Goal: Information Seeking & Learning: Learn about a topic

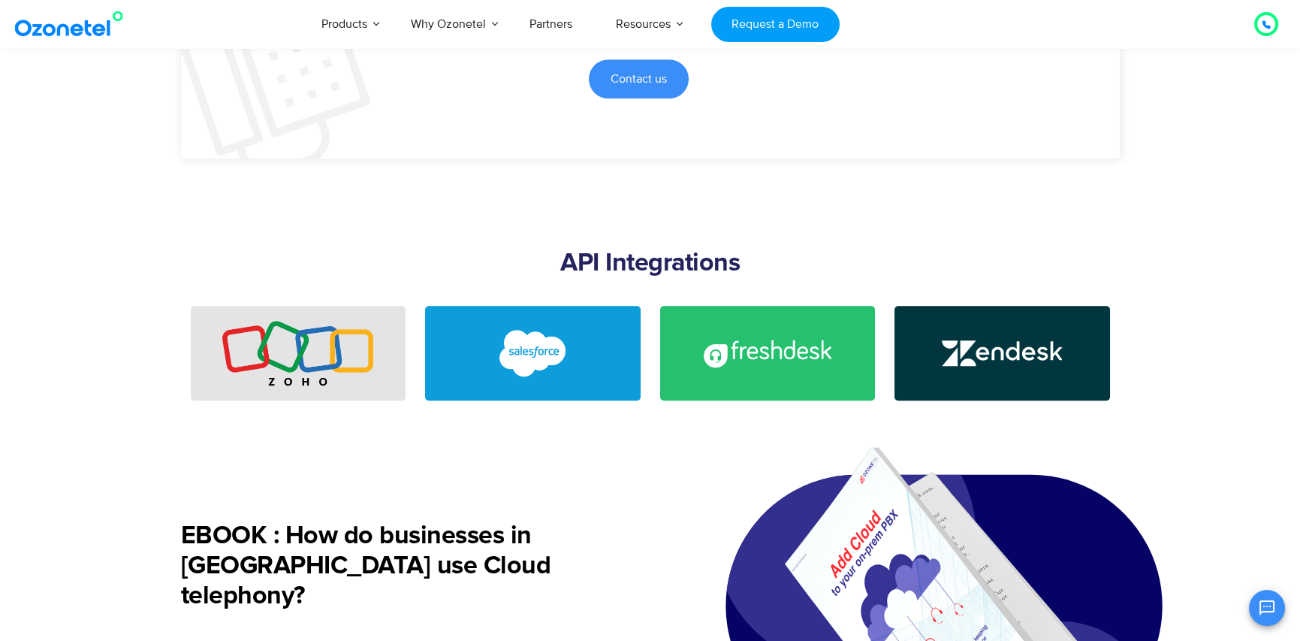
scroll to position [3380, 0]
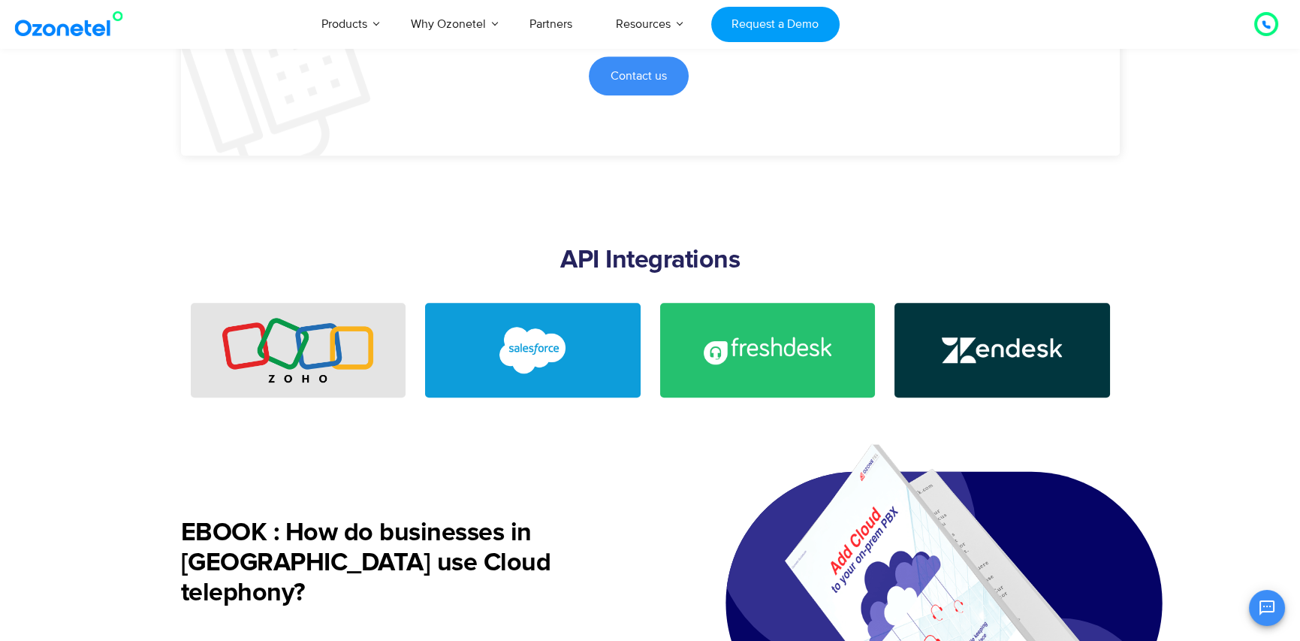
click at [309, 382] on img at bounding box center [297, 350] width 151 height 65
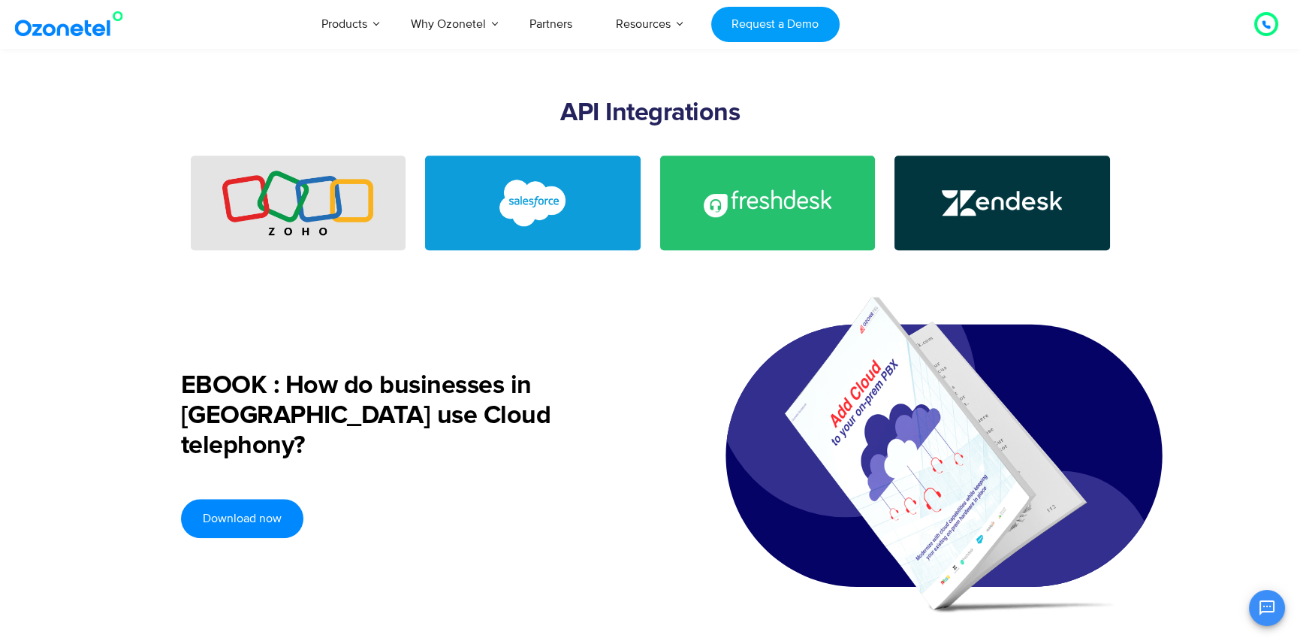
scroll to position [3530, 0]
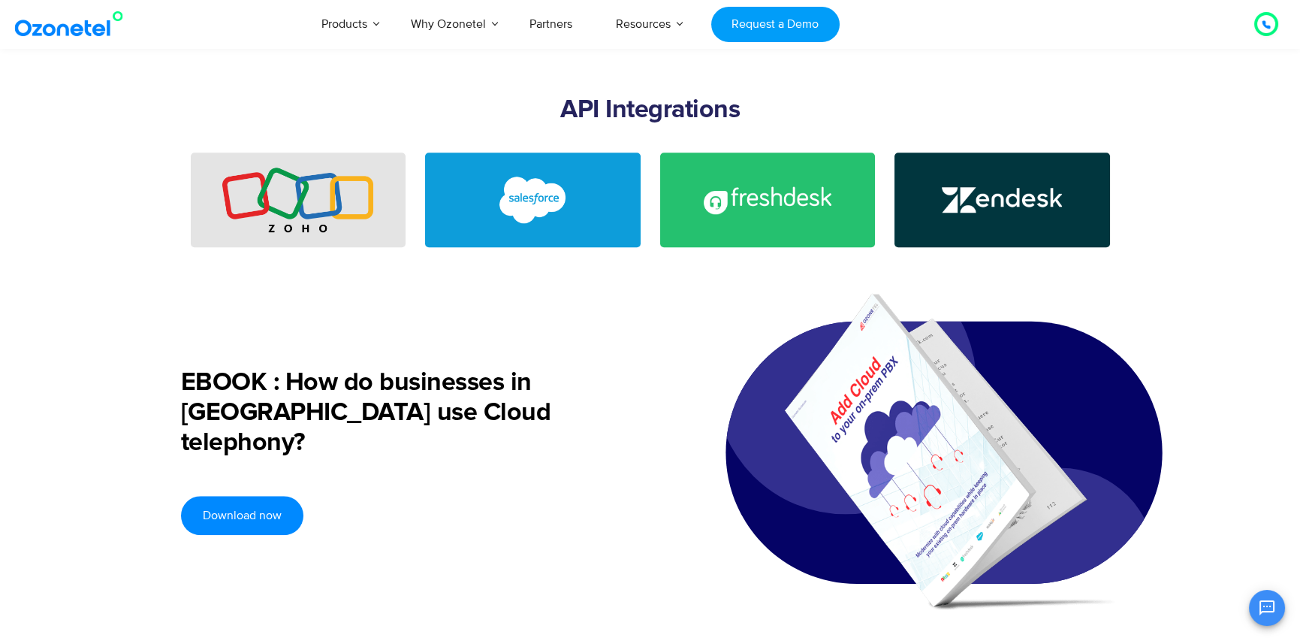
click at [333, 207] on img at bounding box center [297, 200] width 151 height 65
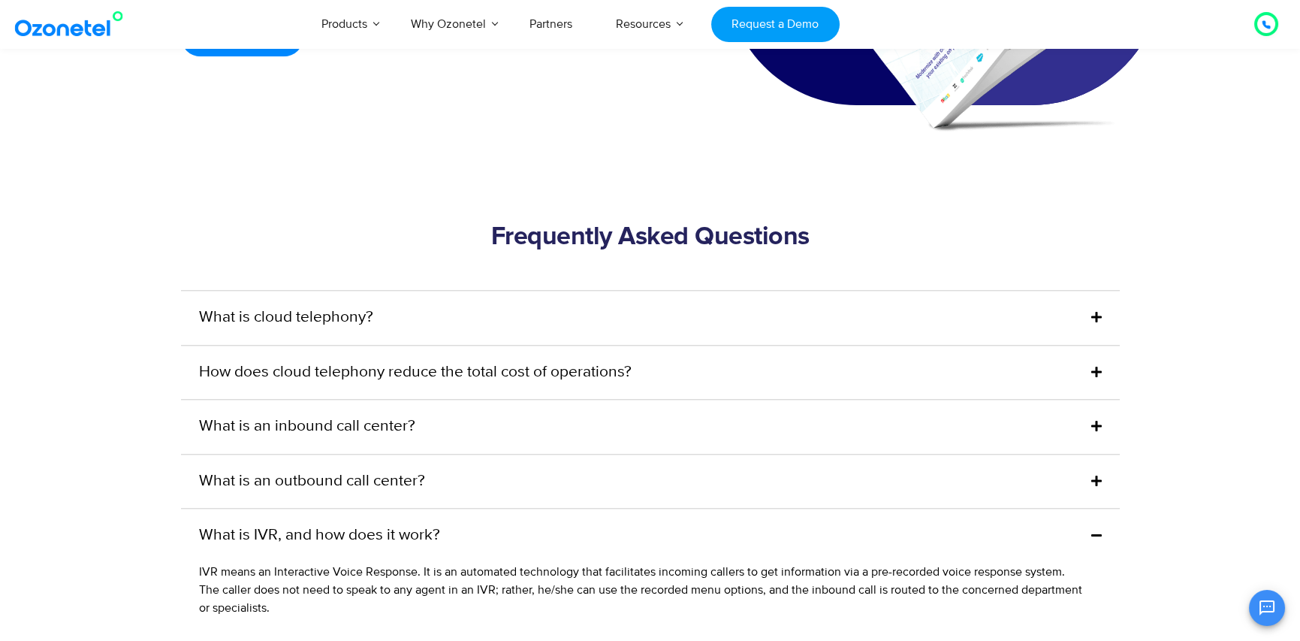
scroll to position [4056, 0]
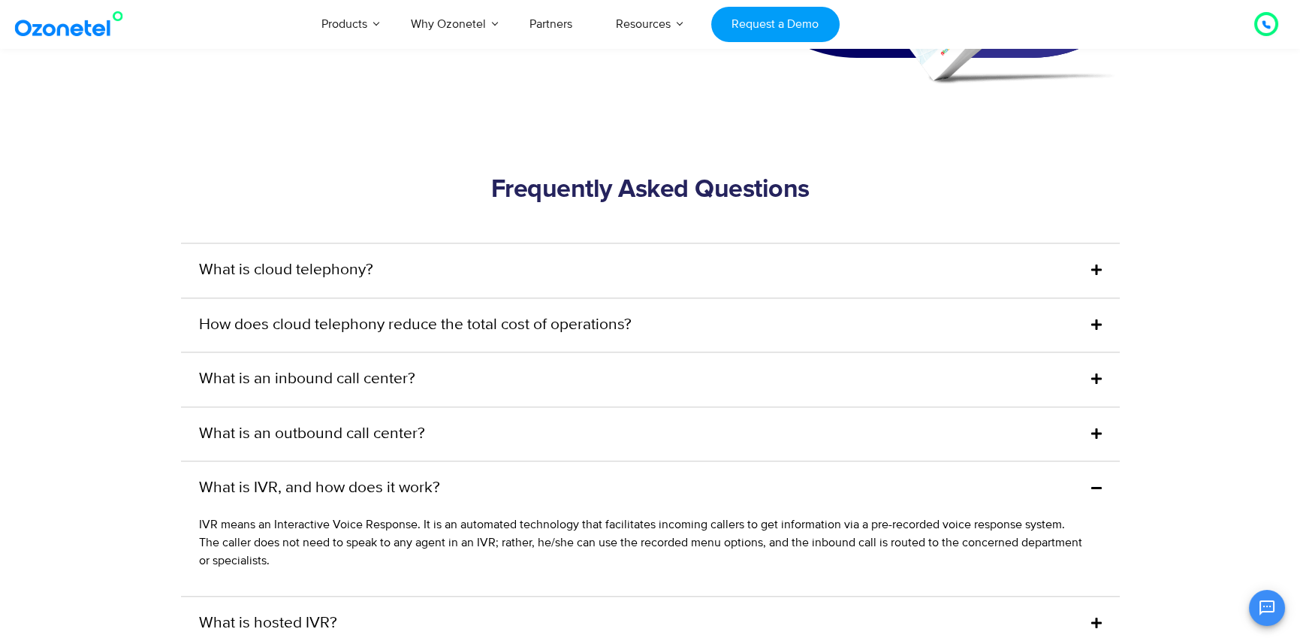
click at [294, 282] on link "What is cloud telephony?" at bounding box center [286, 270] width 174 height 24
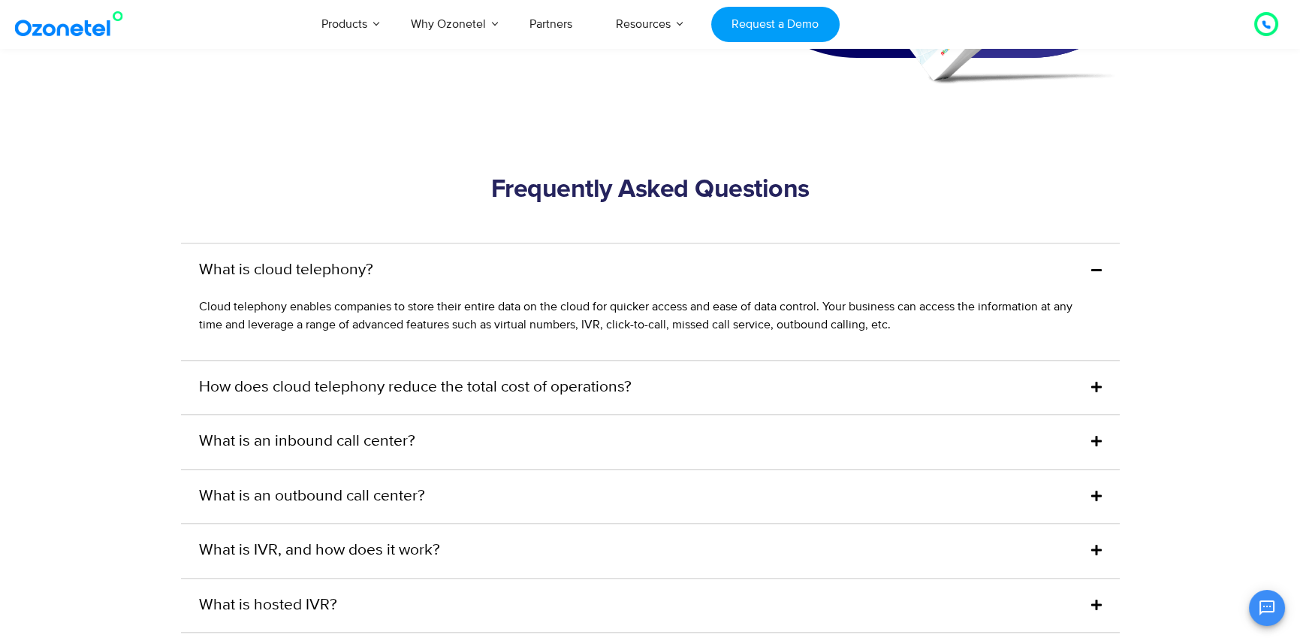
click at [470, 400] on link "How does cloud telephony reduce the total cost of operations?" at bounding box center [415, 388] width 433 height 24
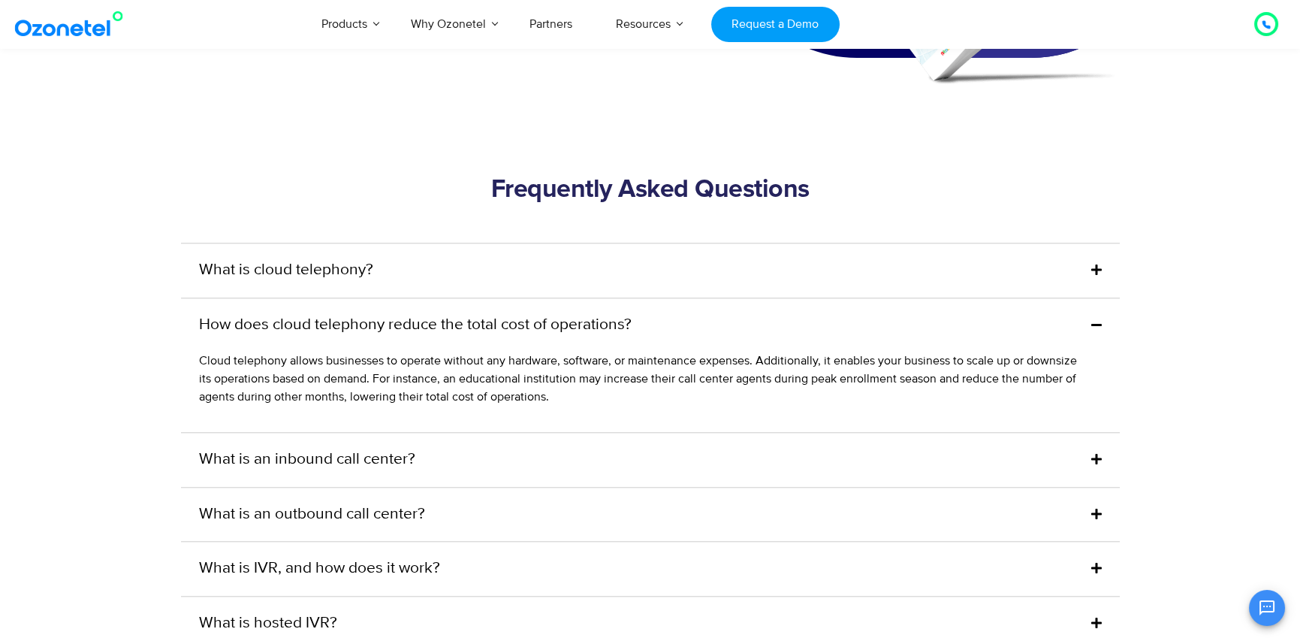
click at [398, 472] on link "What is an inbound call center?" at bounding box center [307, 460] width 216 height 24
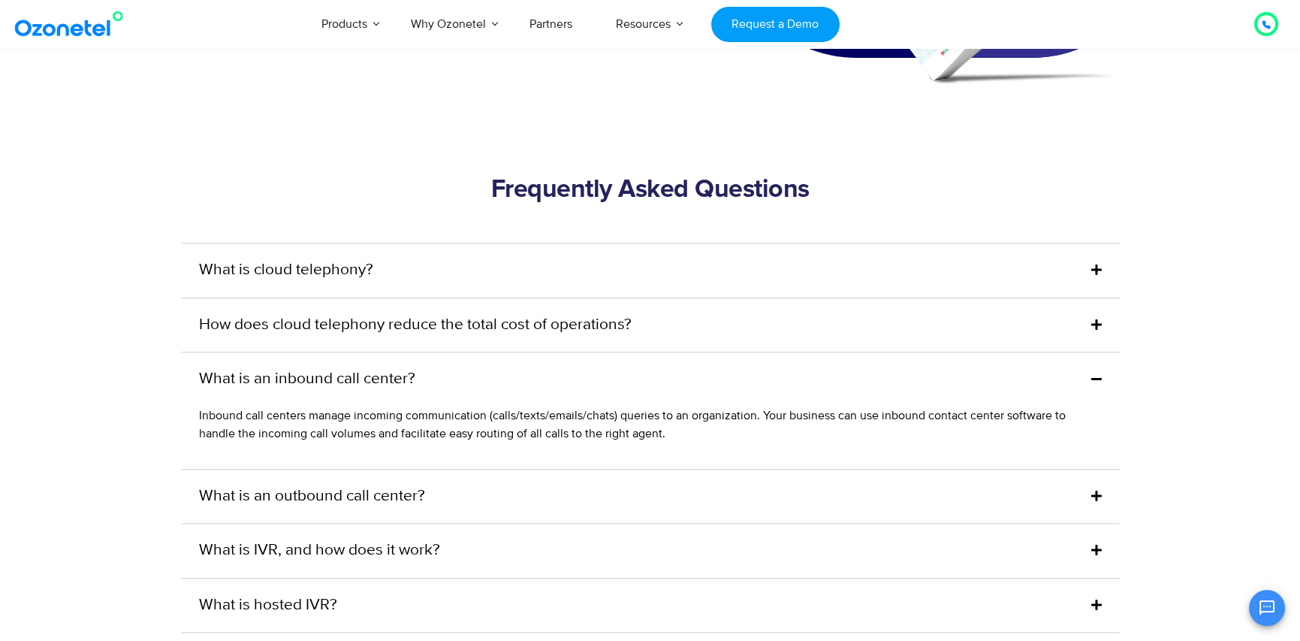
click at [363, 509] on link "What is an outbound call center?" at bounding box center [312, 496] width 226 height 24
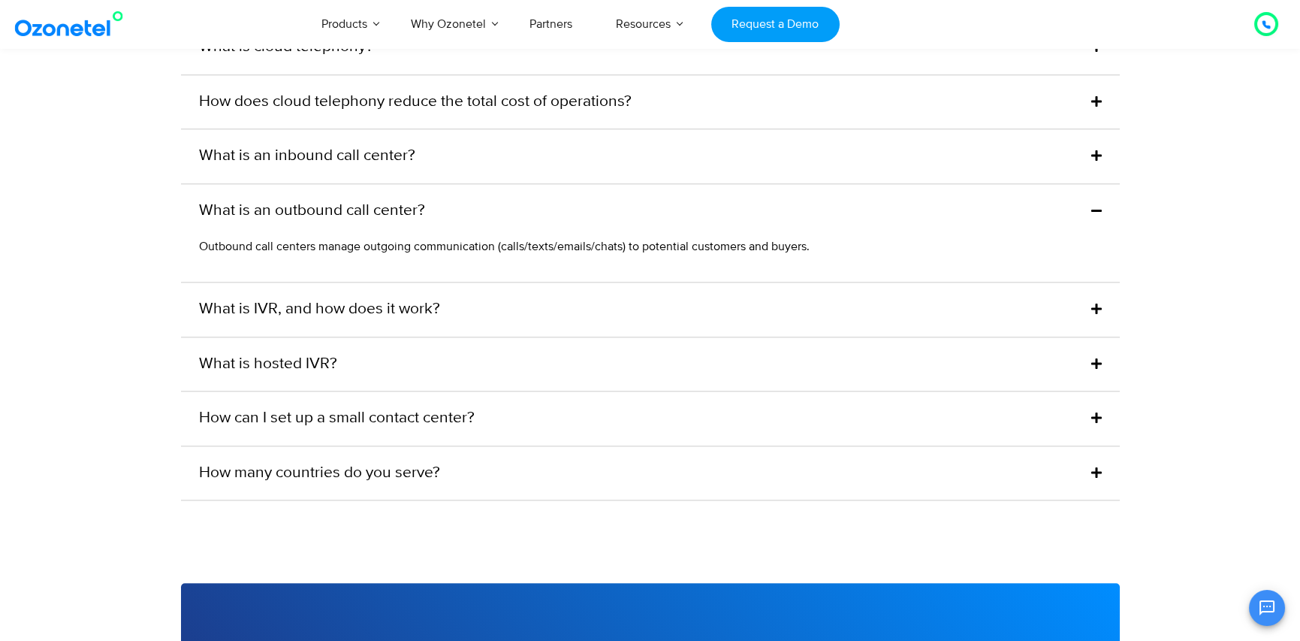
scroll to position [4282, 0]
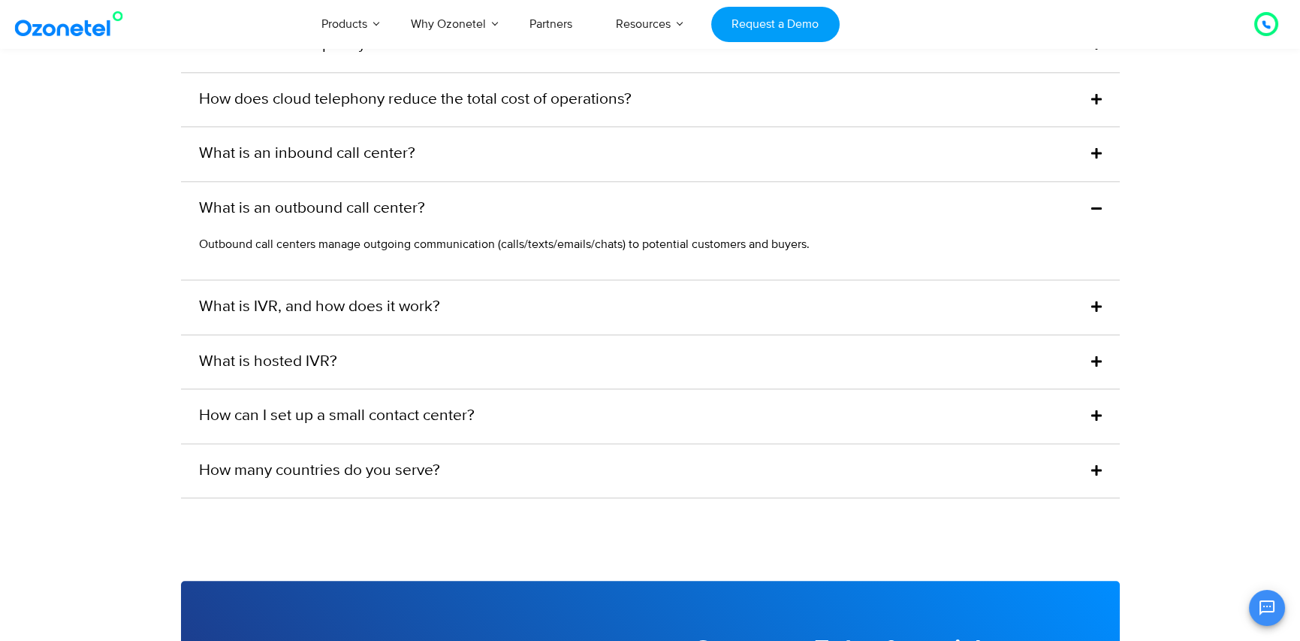
click at [295, 319] on link "What is IVR, and how does it work?" at bounding box center [319, 307] width 241 height 24
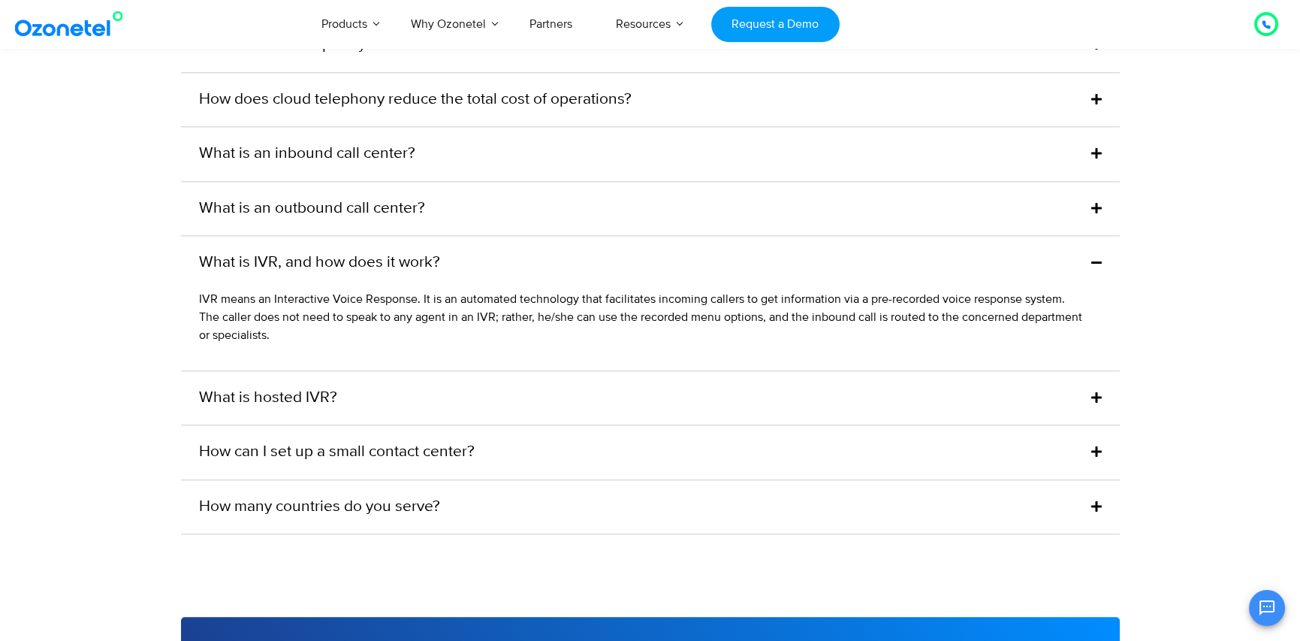
click at [317, 410] on link "What is hosted IVR?" at bounding box center [268, 398] width 138 height 24
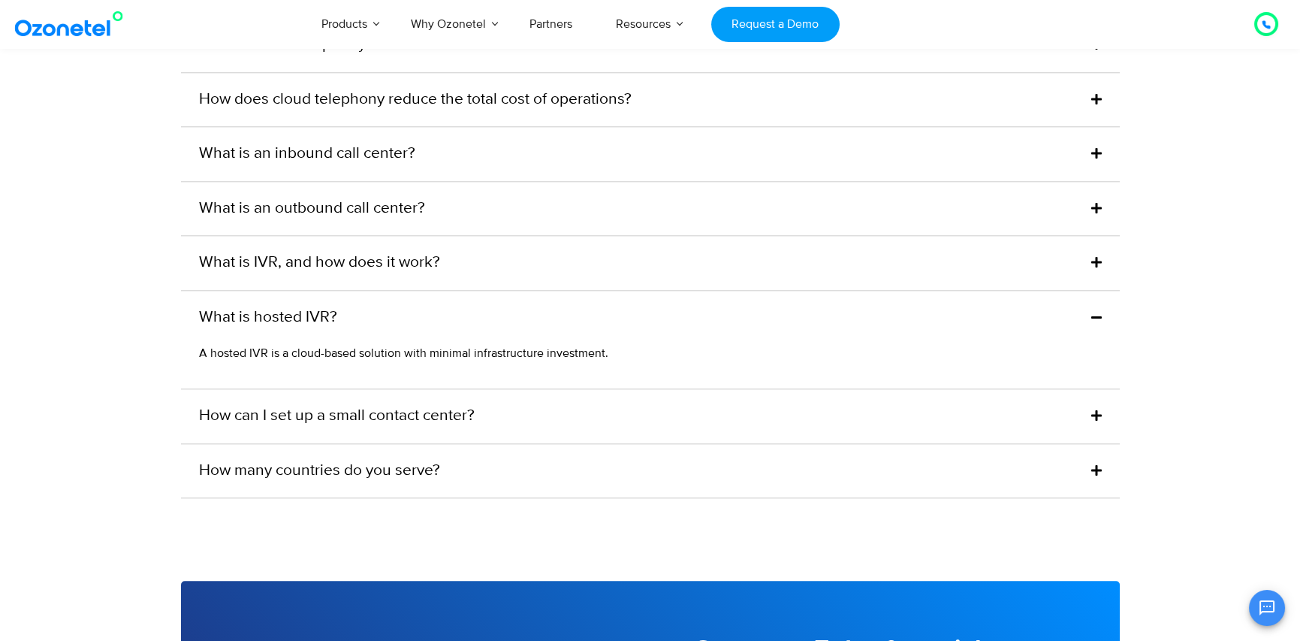
click at [332, 428] on link "How can I set up a small contact center?" at bounding box center [337, 416] width 276 height 24
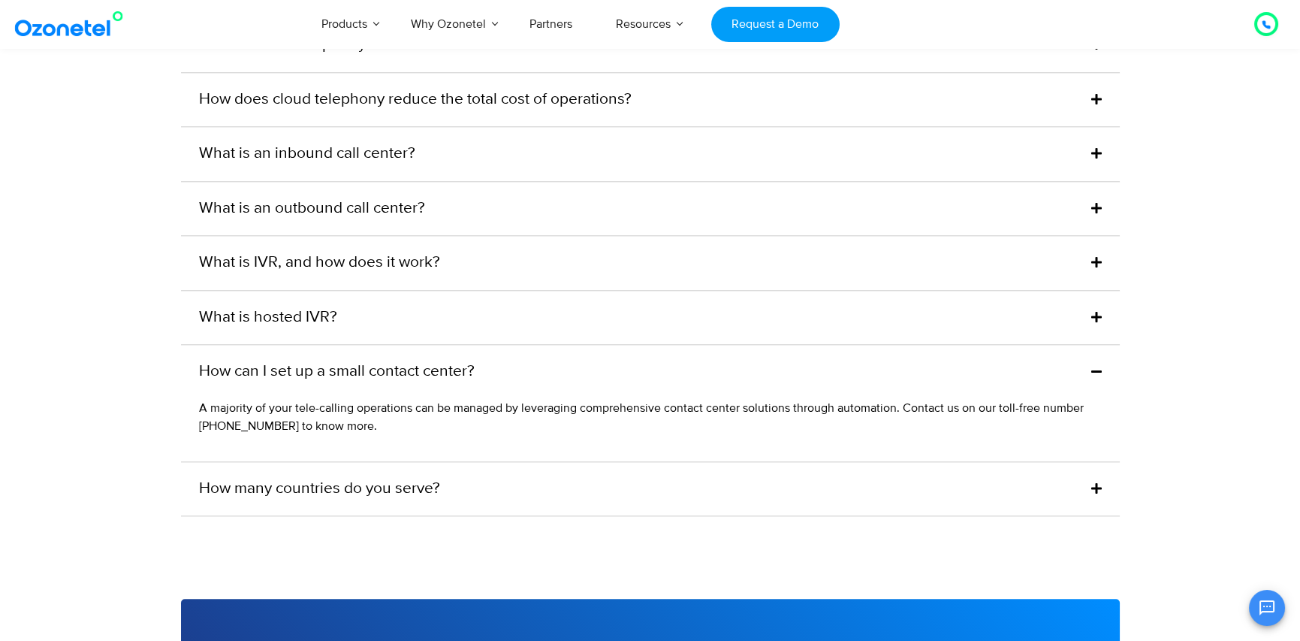
click at [355, 501] on link "How many countries do you serve?" at bounding box center [319, 489] width 241 height 24
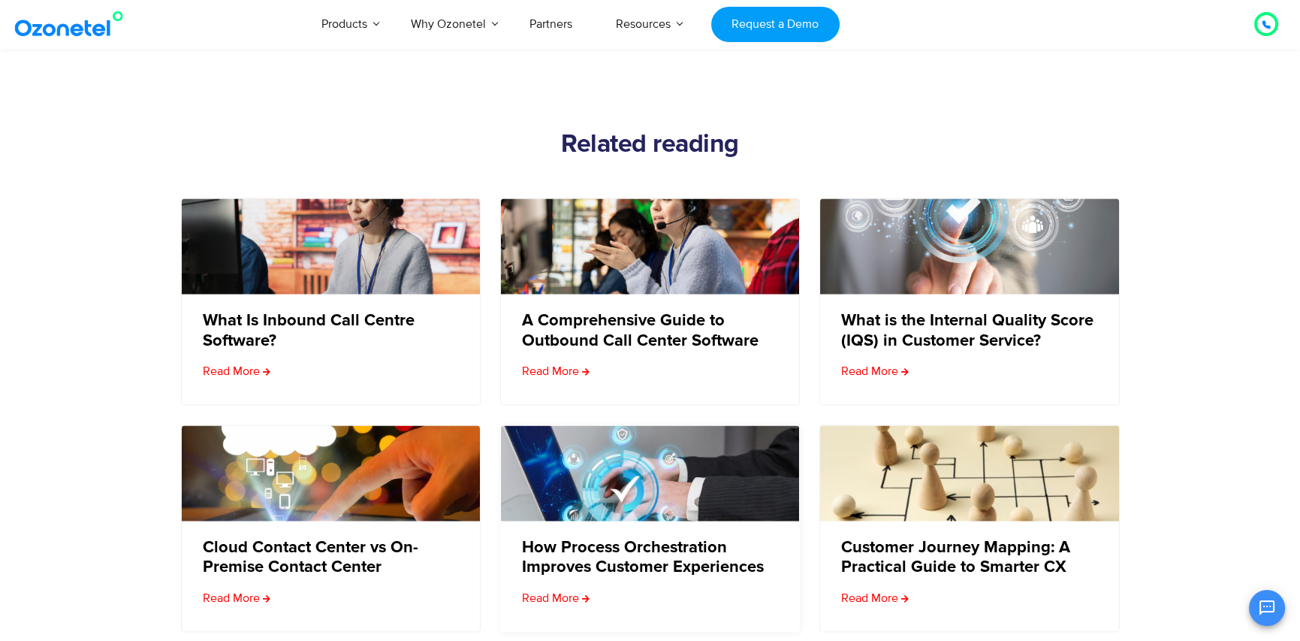
scroll to position [5408, 0]
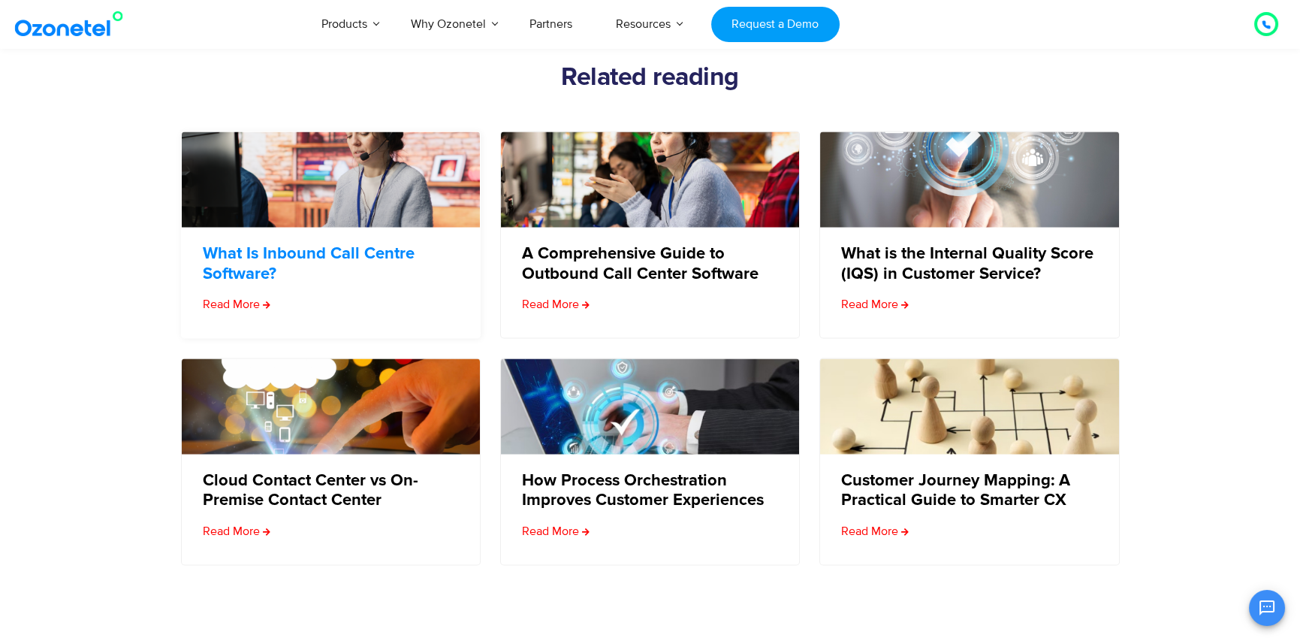
click at [257, 273] on link "What Is Inbound Call Centre Software?" at bounding box center [330, 264] width 255 height 40
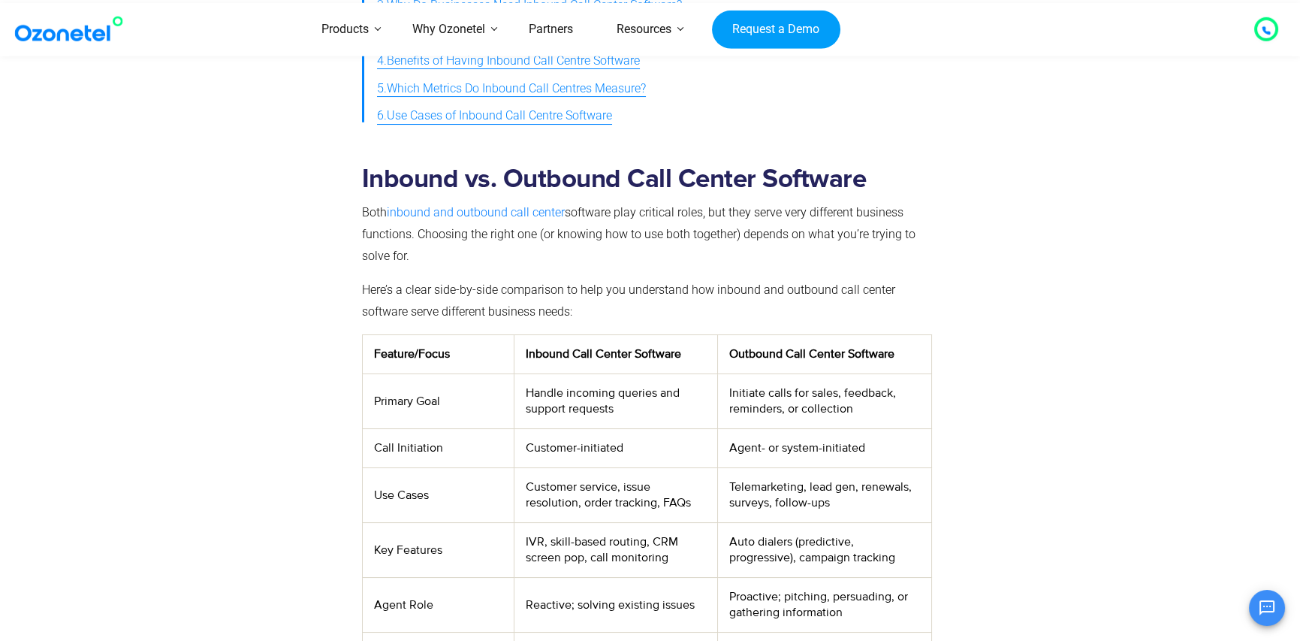
scroll to position [676, 0]
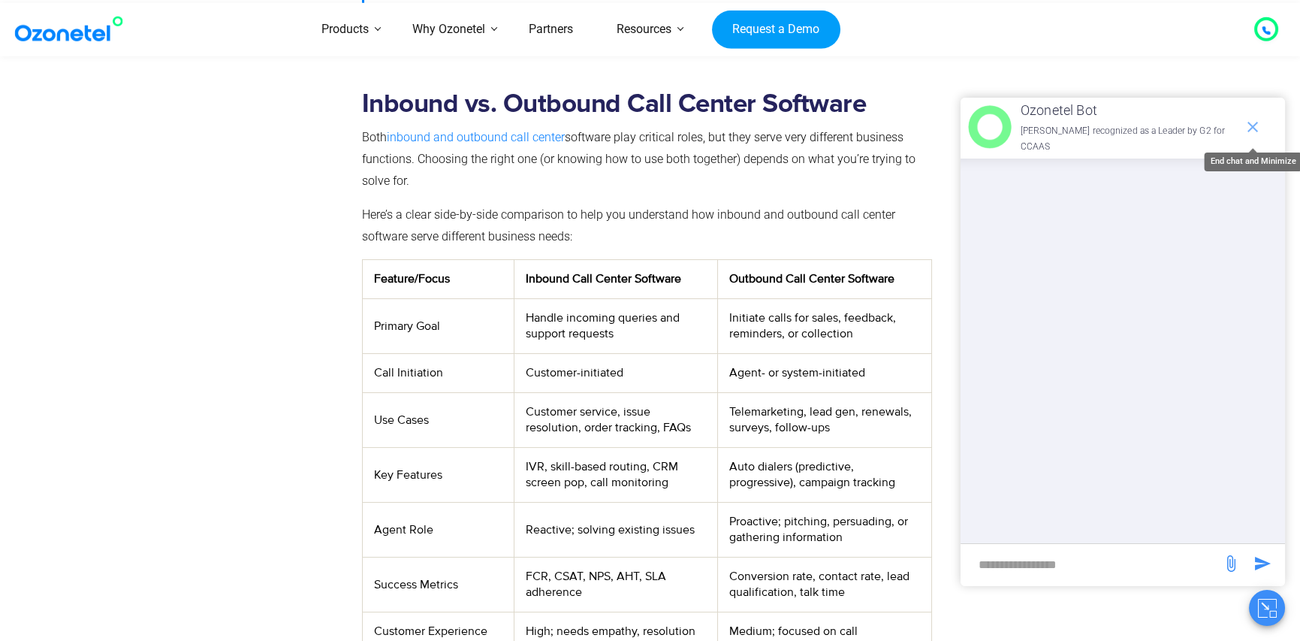
click at [1254, 122] on icon "end chat or minimize" at bounding box center [1253, 127] width 18 height 18
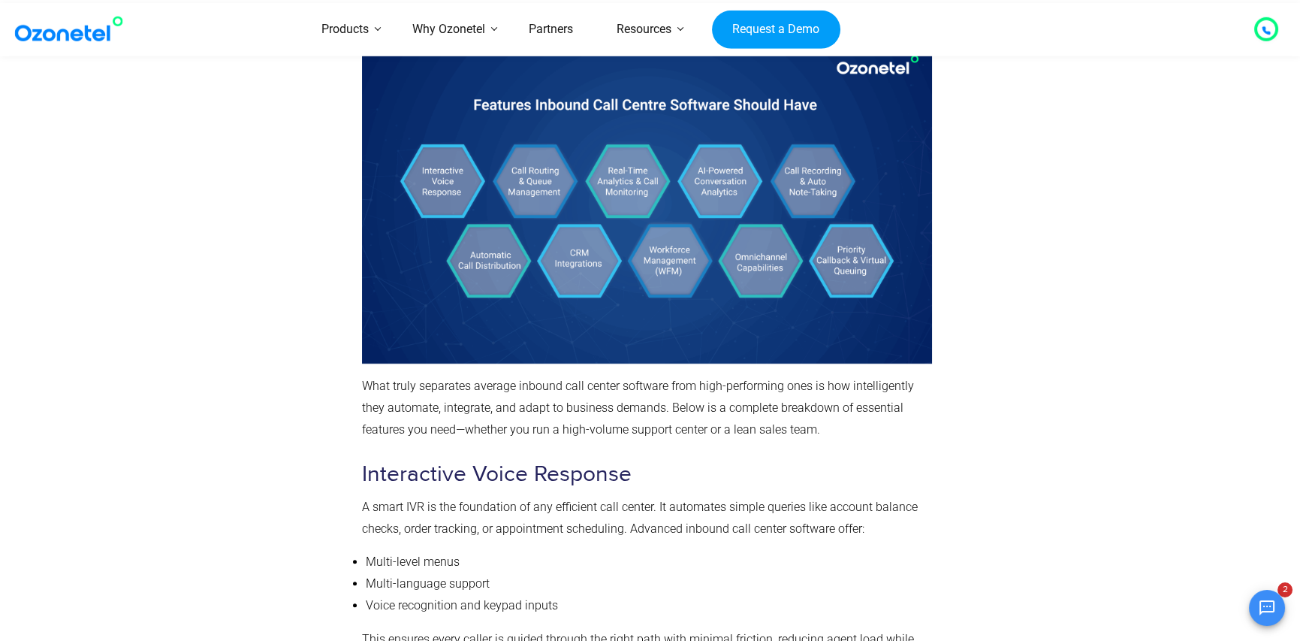
scroll to position [2704, 0]
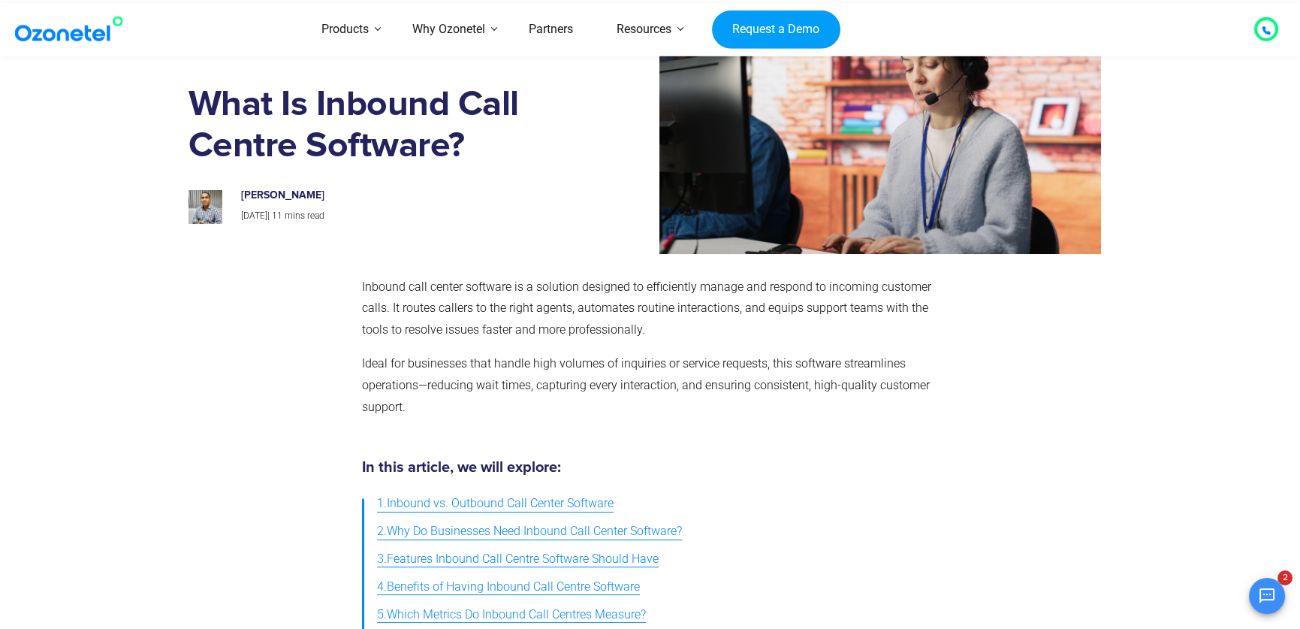
scroll to position [0, 0]
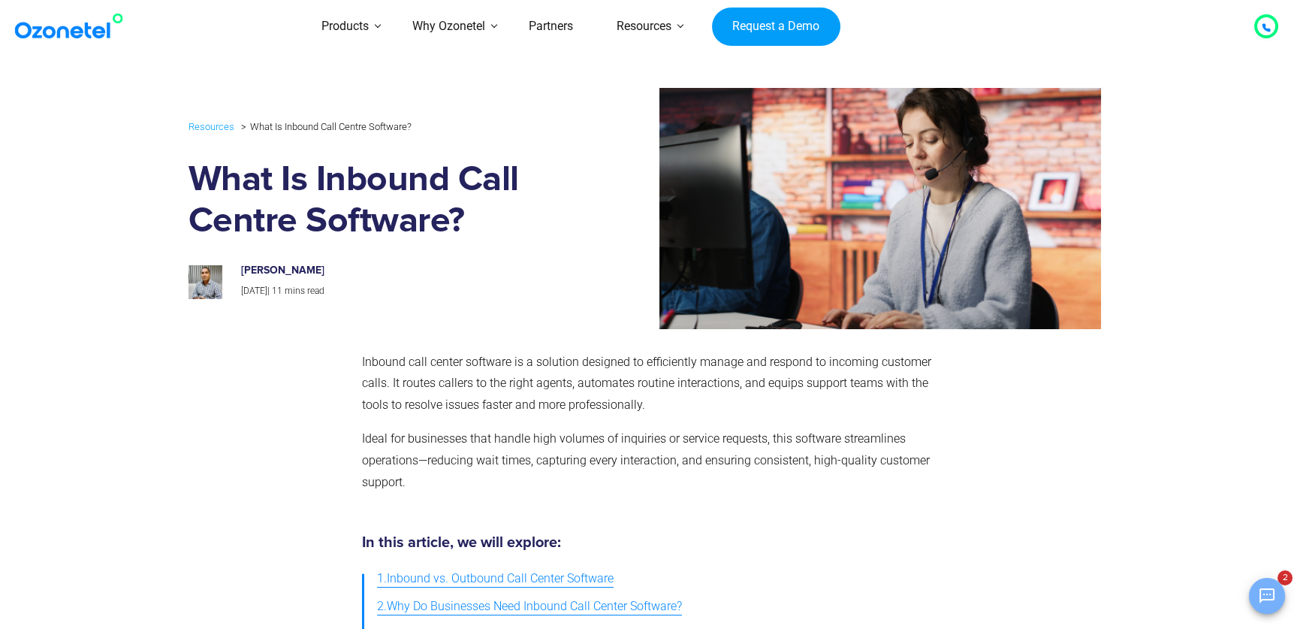
click at [1269, 595] on icon "Open chat" at bounding box center [1267, 595] width 15 height 15
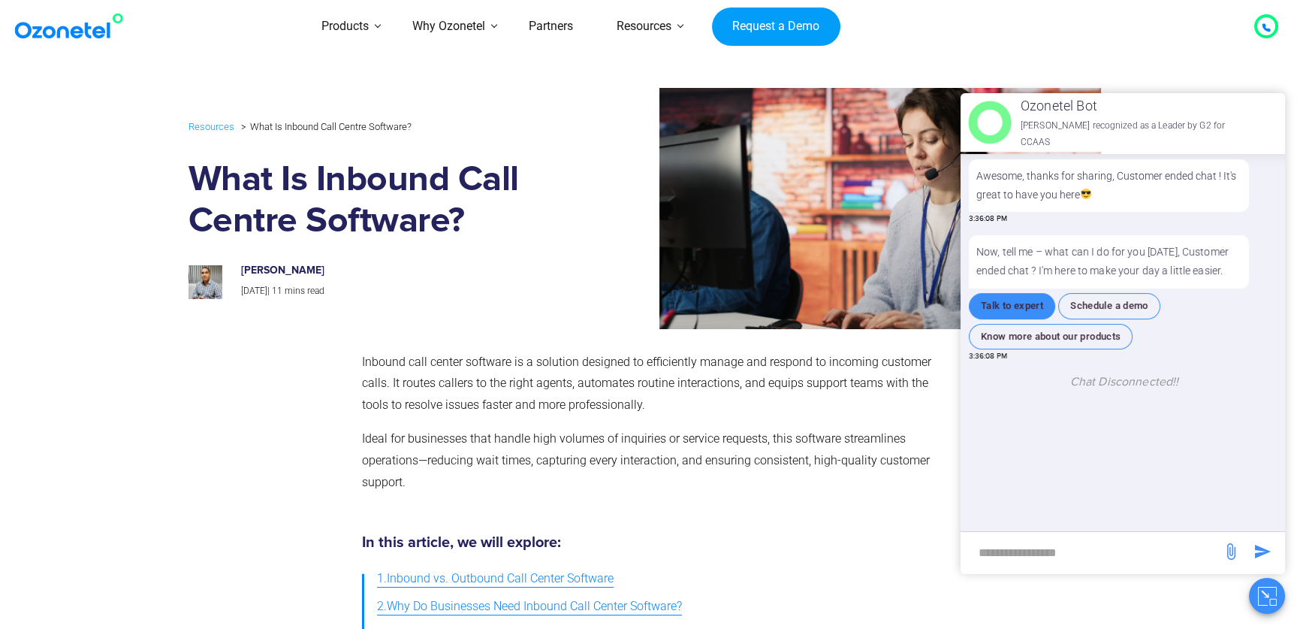
click at [1014, 295] on button "Talk to expert" at bounding box center [1012, 306] width 86 height 26
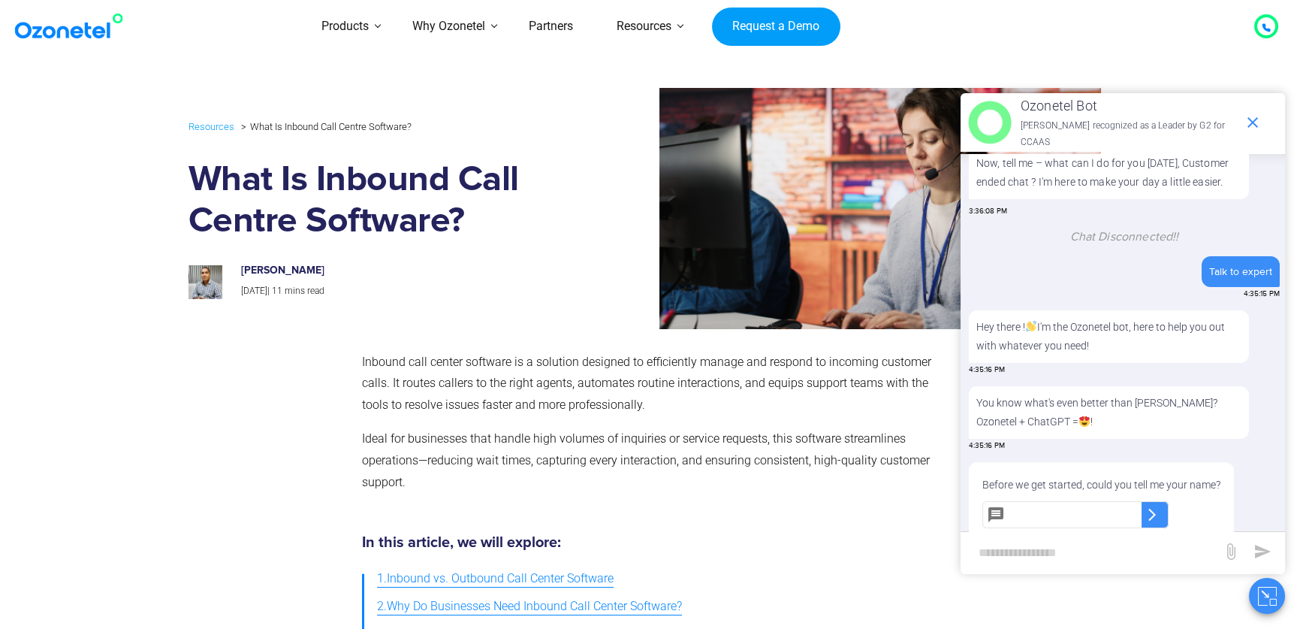
scroll to position [104, 0]
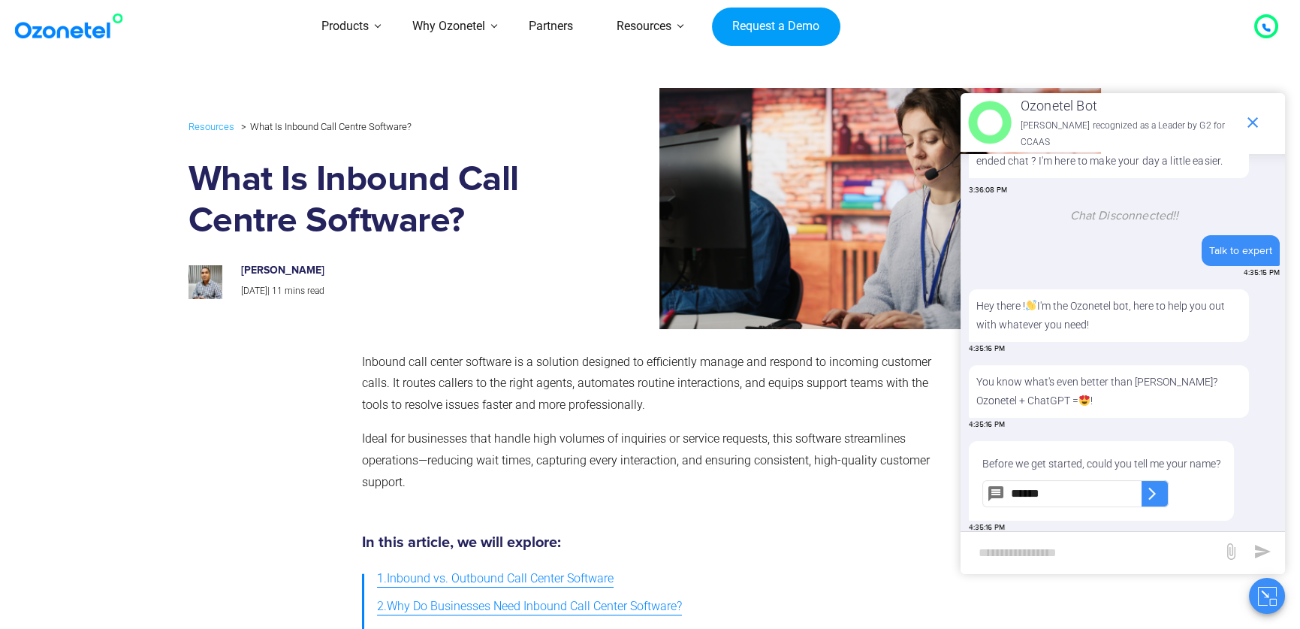
type input "******"
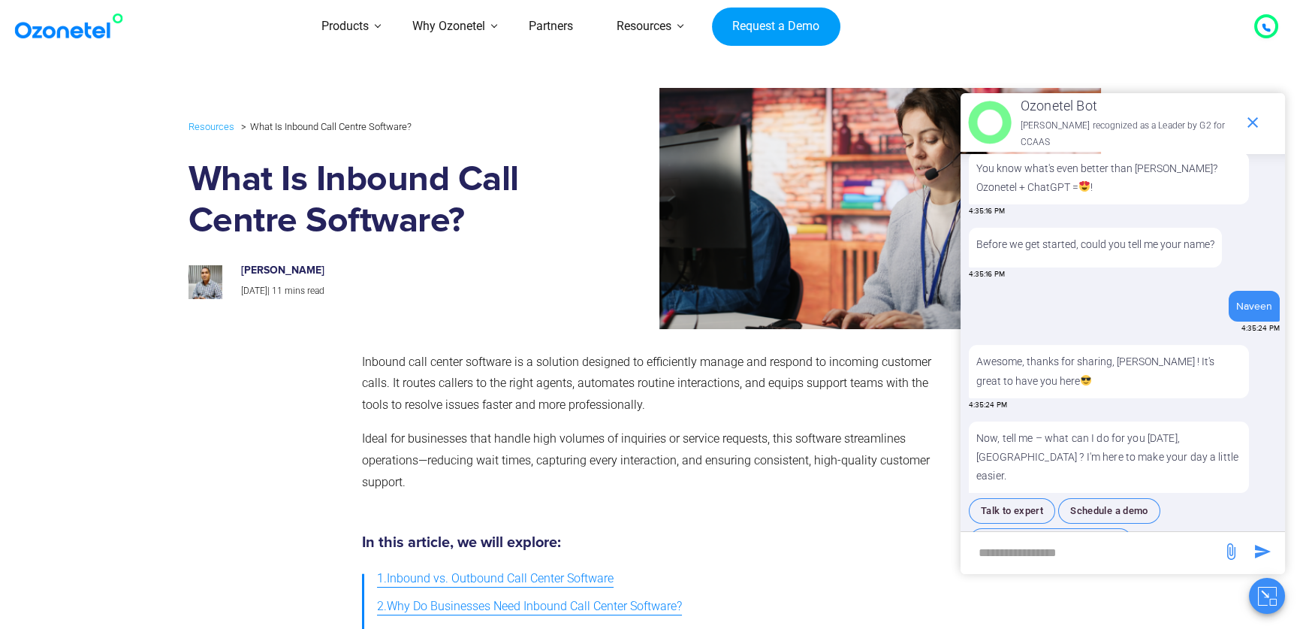
scroll to position [311, 0]
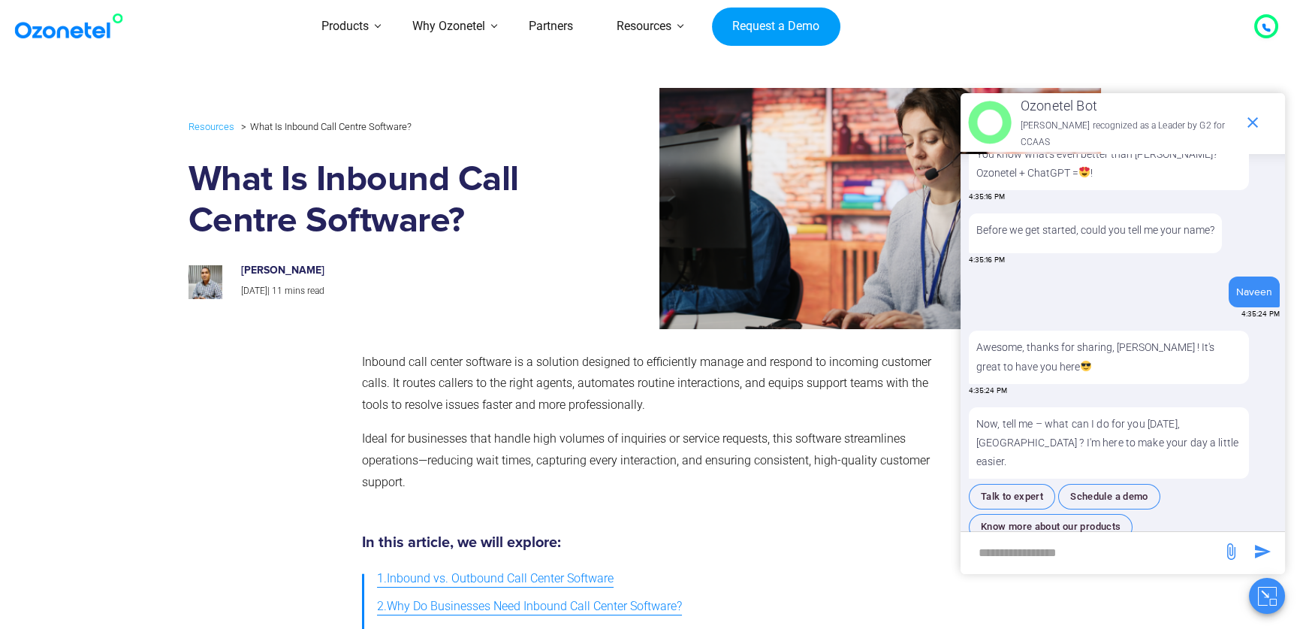
click at [1097, 553] on input "new-msg-input" at bounding box center [1091, 552] width 246 height 26
click at [1136, 550] on input "**********" at bounding box center [1091, 552] width 246 height 26
type input "**********"
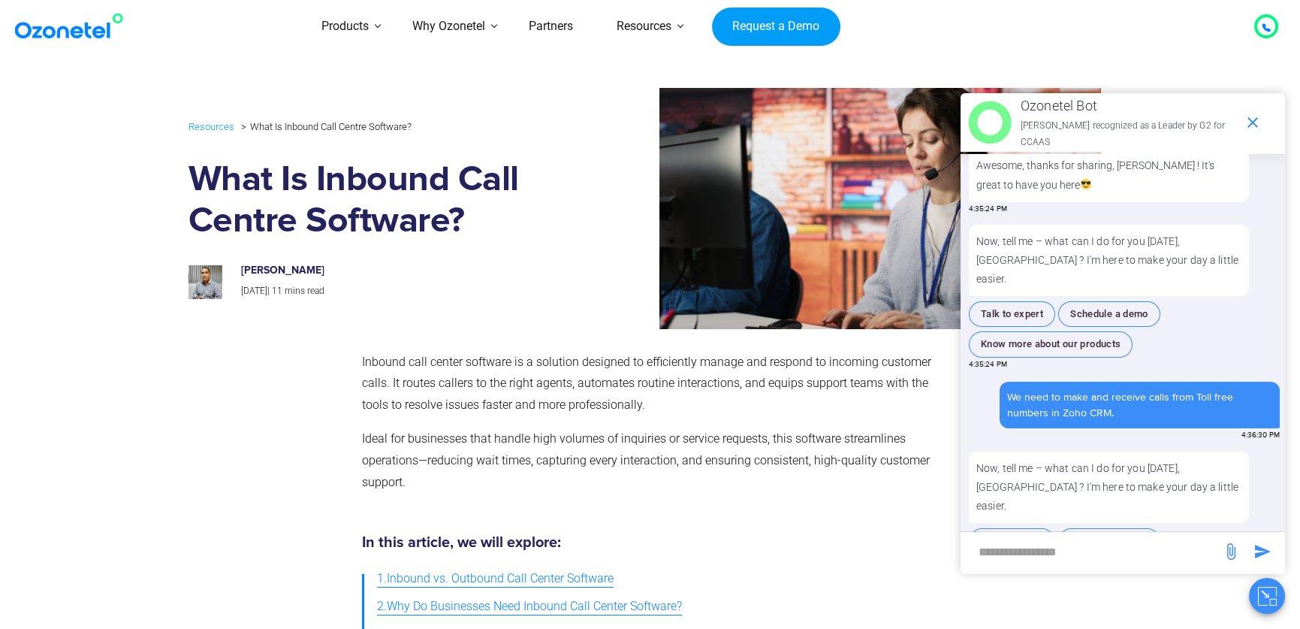
scroll to position [503, 0]
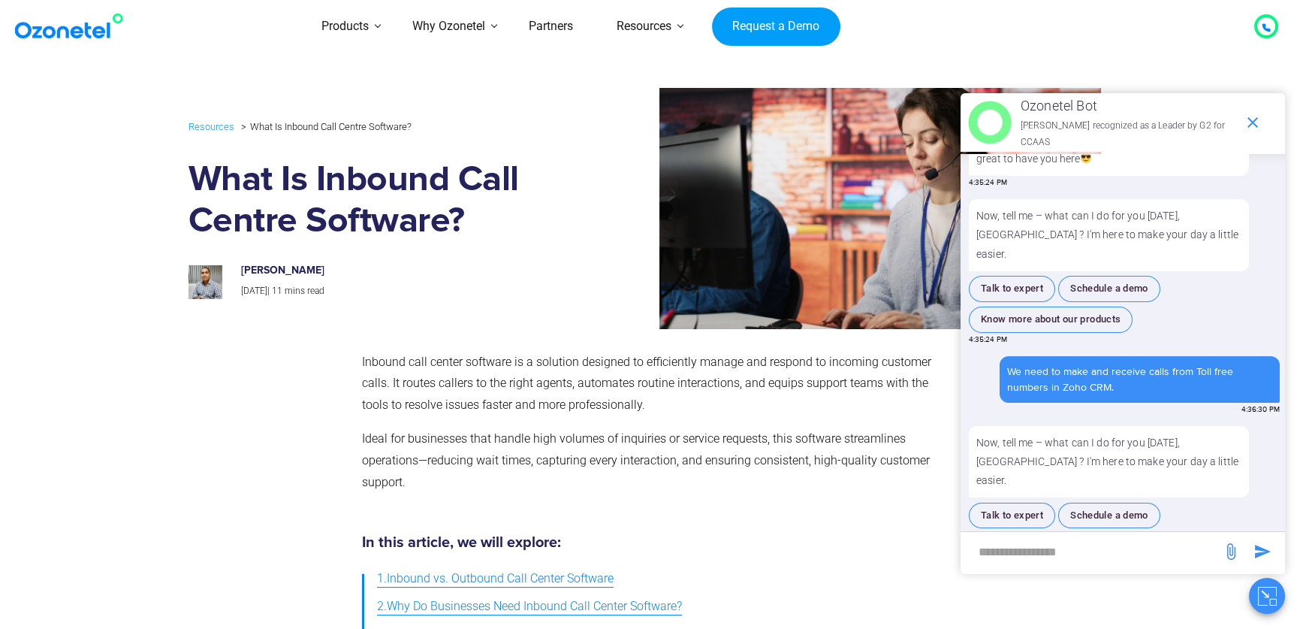
click at [1070, 364] on div "We need to make and receive calls from Toll free numbers in Zoho CRM." at bounding box center [1139, 380] width 265 height 32
copy div "We need to make and receive calls from Toll free numbers in Zoho CRM."
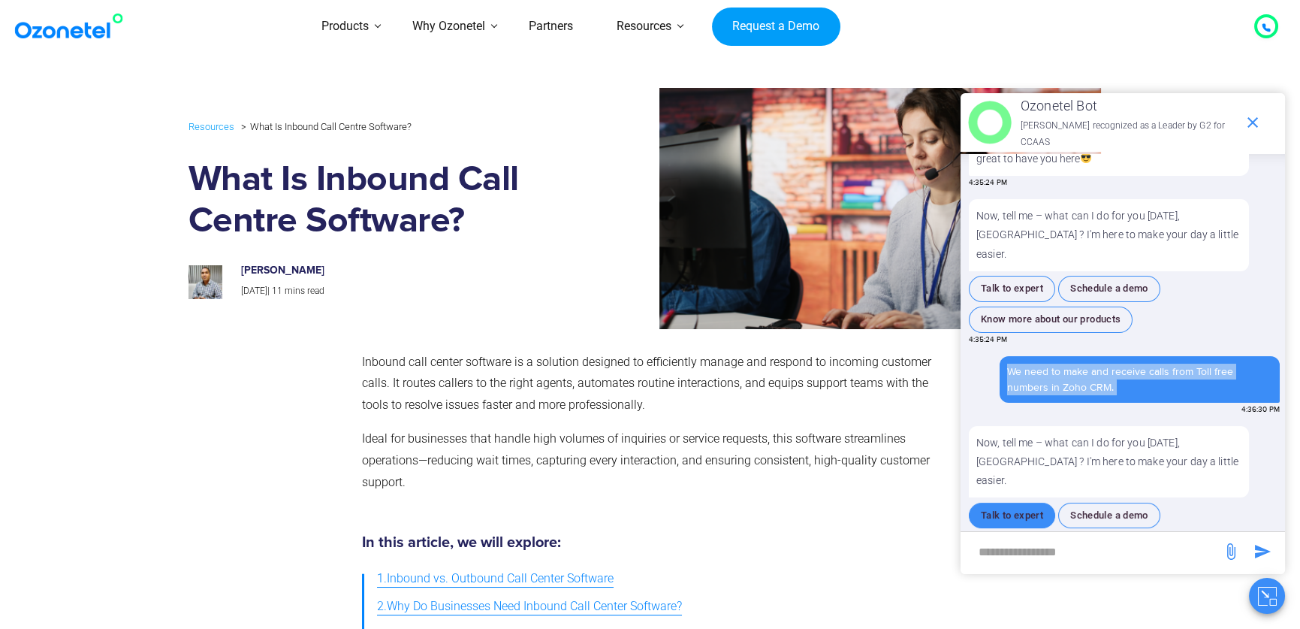
click at [1029, 503] on button "Talk to expert" at bounding box center [1012, 516] width 86 height 26
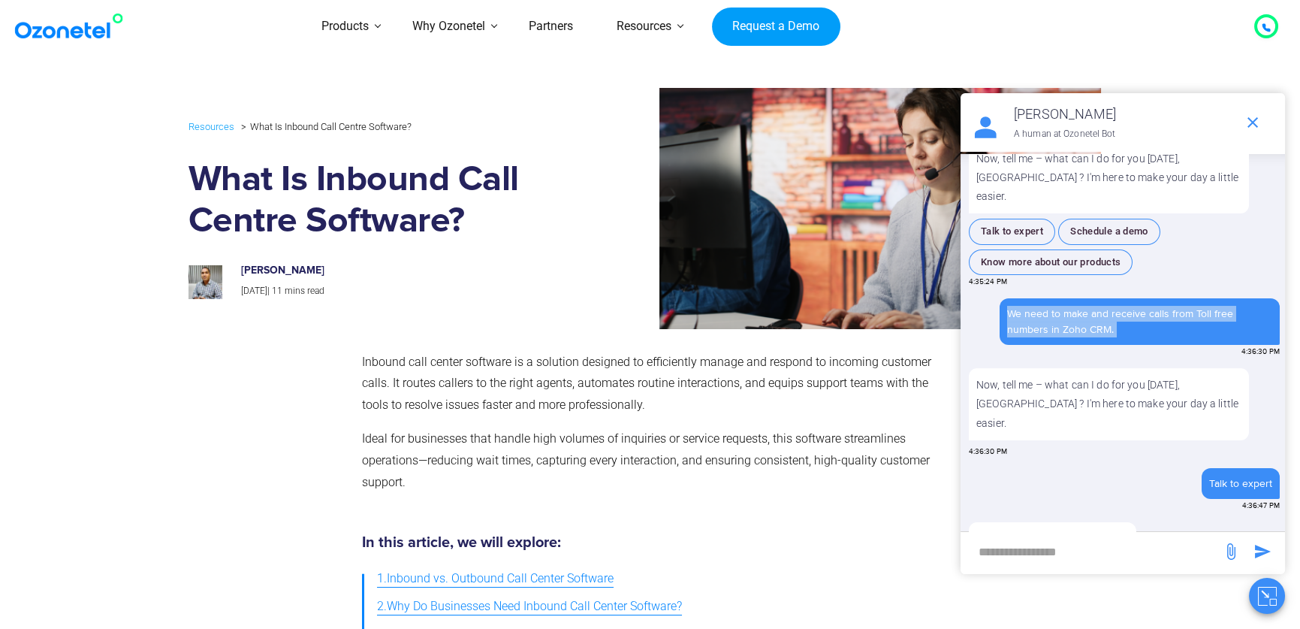
scroll to position [580, 0]
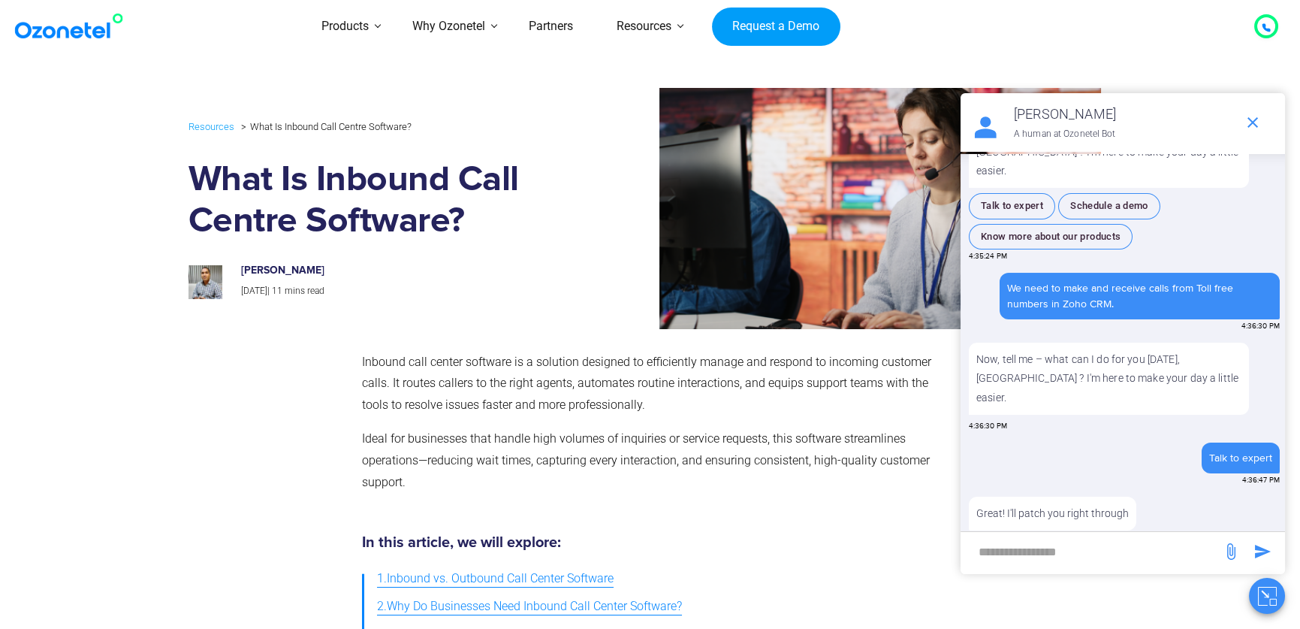
click at [1107, 554] on input "new-msg-input" at bounding box center [1091, 552] width 246 height 26
paste input "**********"
type input "**********"
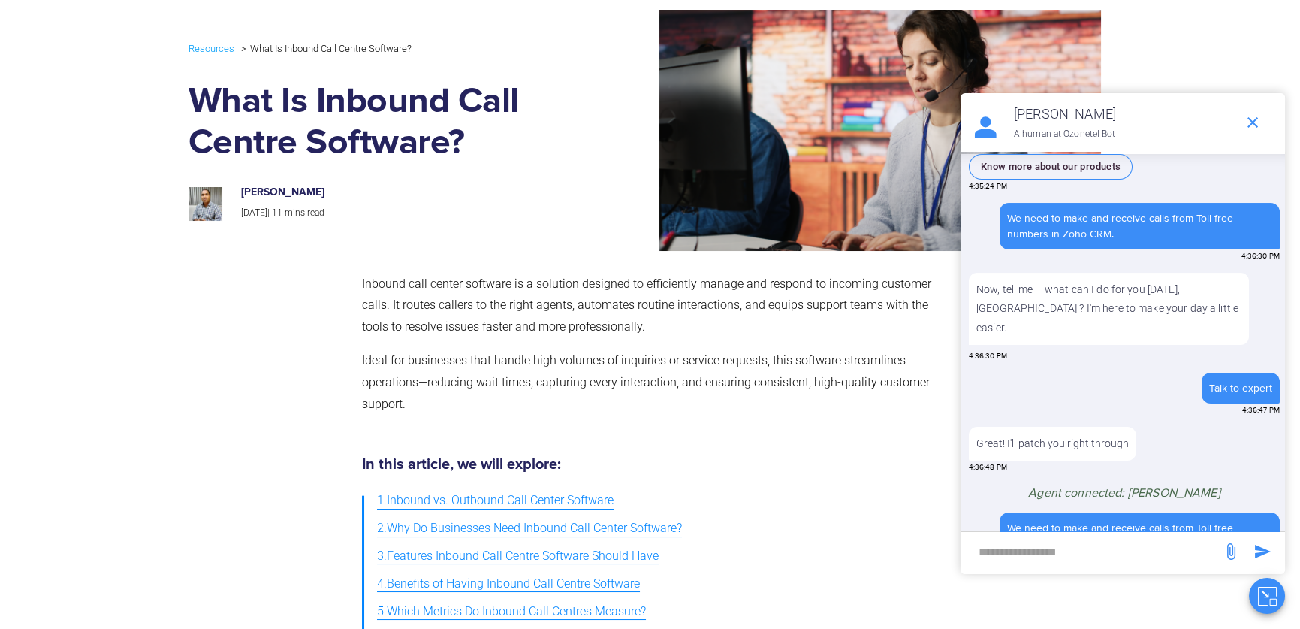
scroll to position [0, 0]
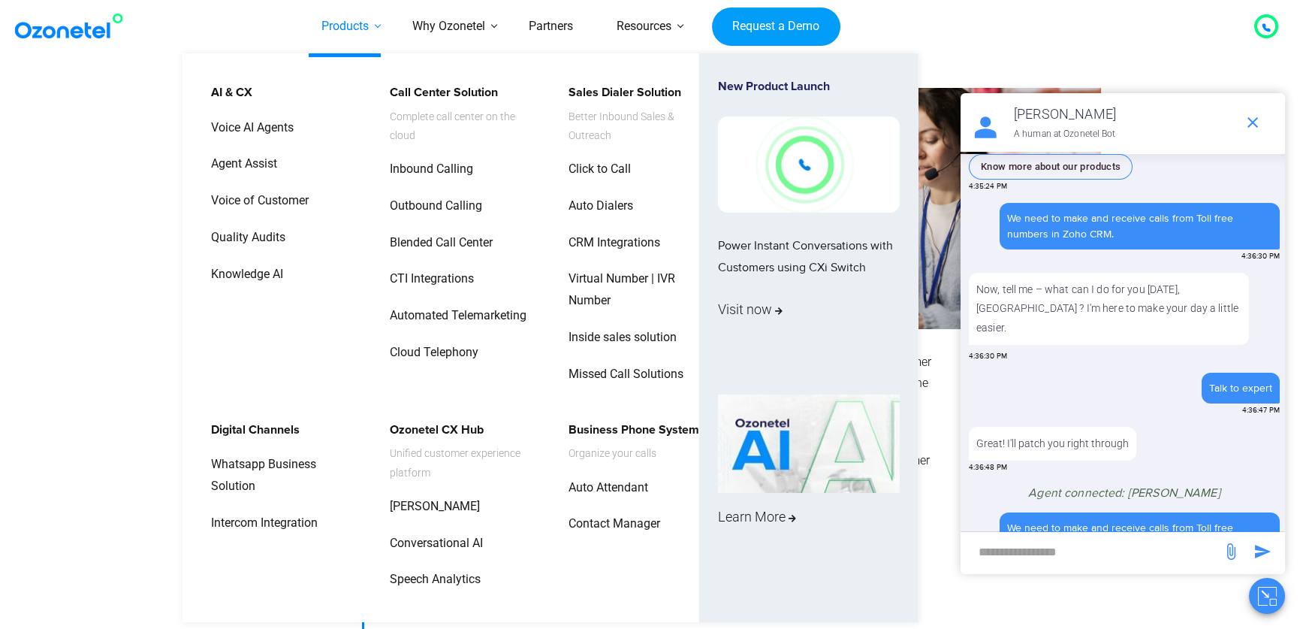
click at [344, 22] on link "Products" at bounding box center [345, 26] width 91 height 53
click at [439, 99] on link "Call Center Solution Complete call center on the cloud" at bounding box center [460, 114] width 160 height 68
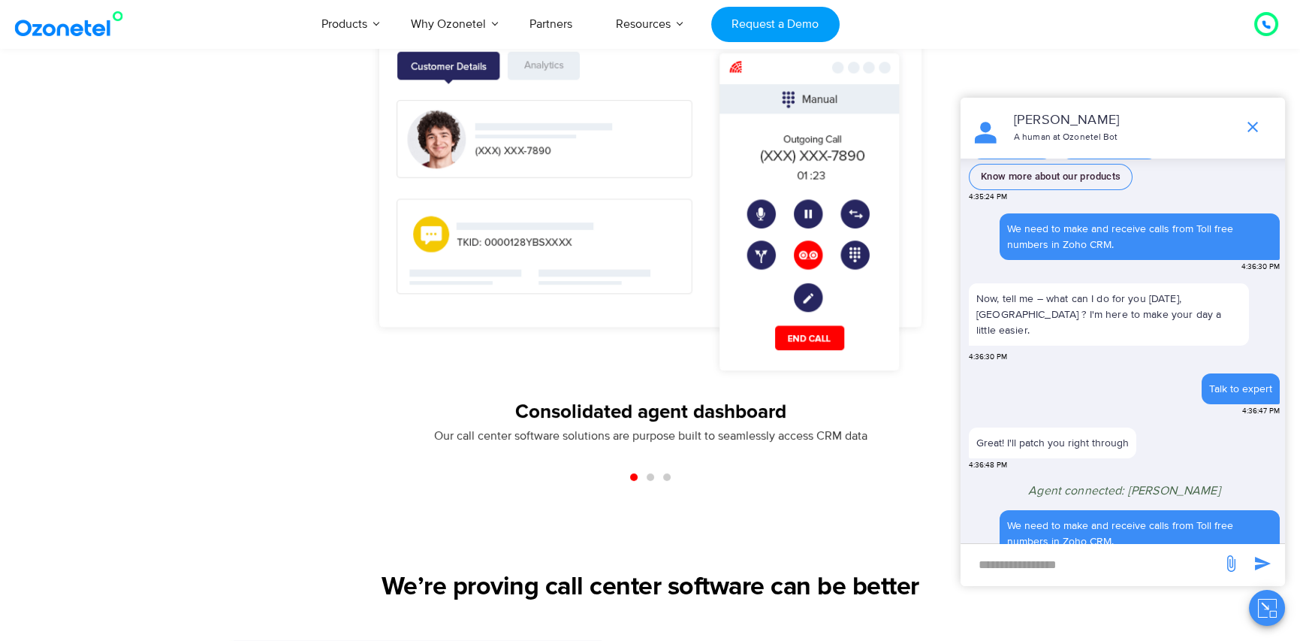
scroll to position [1277, 0]
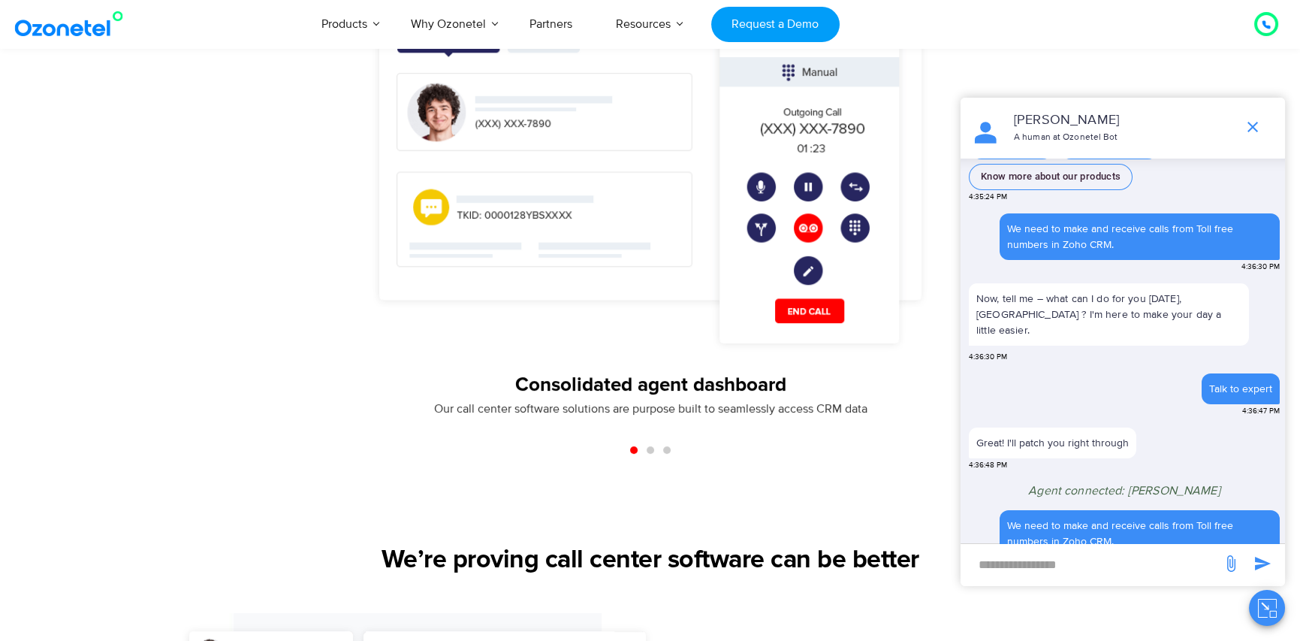
click at [654, 447] on div "Slides" at bounding box center [651, 450] width 1052 height 18
click at [645, 451] on div "Slides" at bounding box center [651, 450] width 1052 height 18
click at [650, 448] on span "Go to slide 2" at bounding box center [651, 450] width 8 height 8
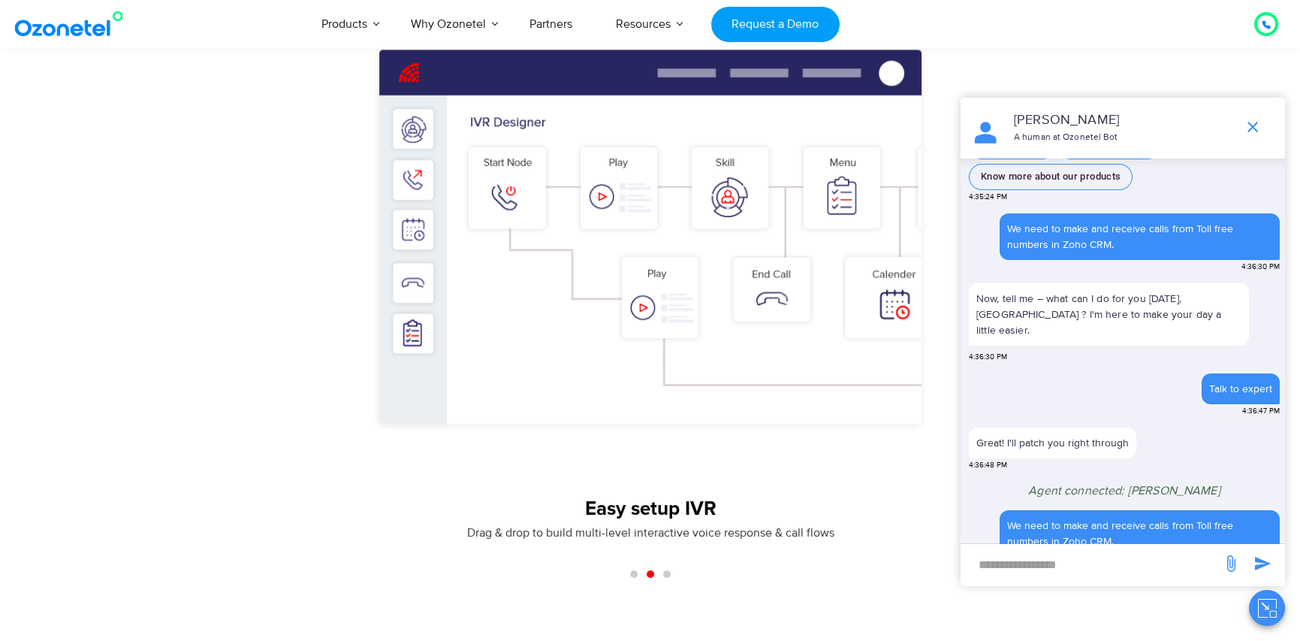
scroll to position [1127, 0]
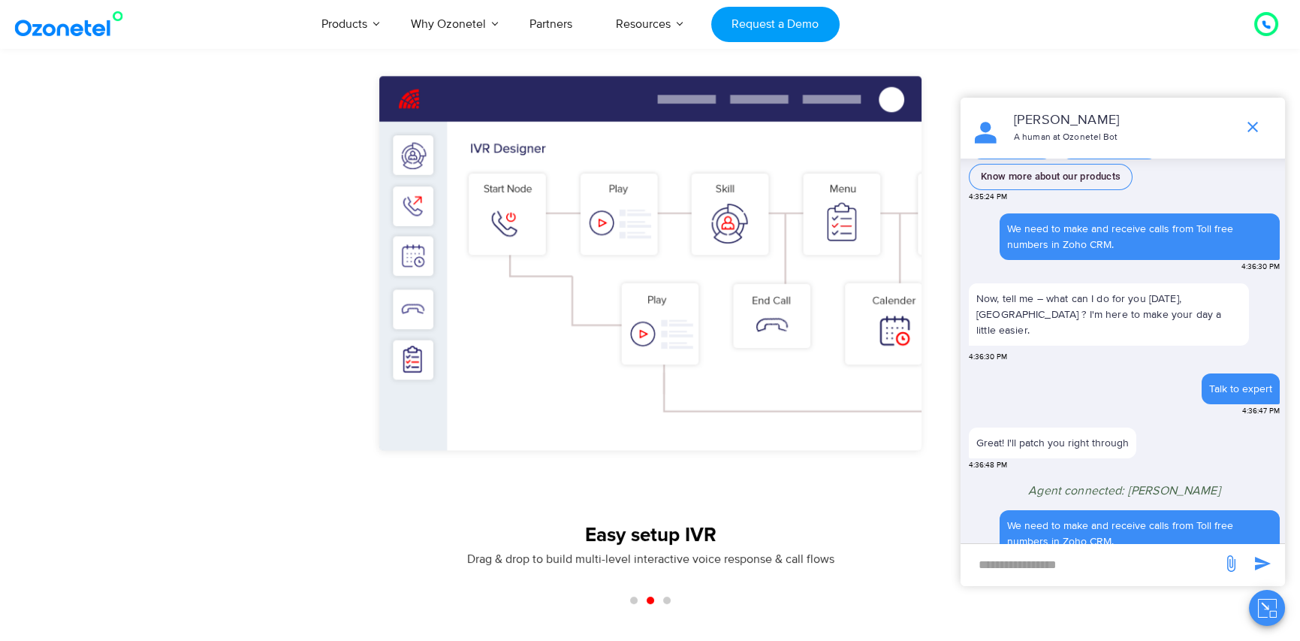
click at [665, 598] on span "Go to slide 3" at bounding box center [667, 600] width 8 height 8
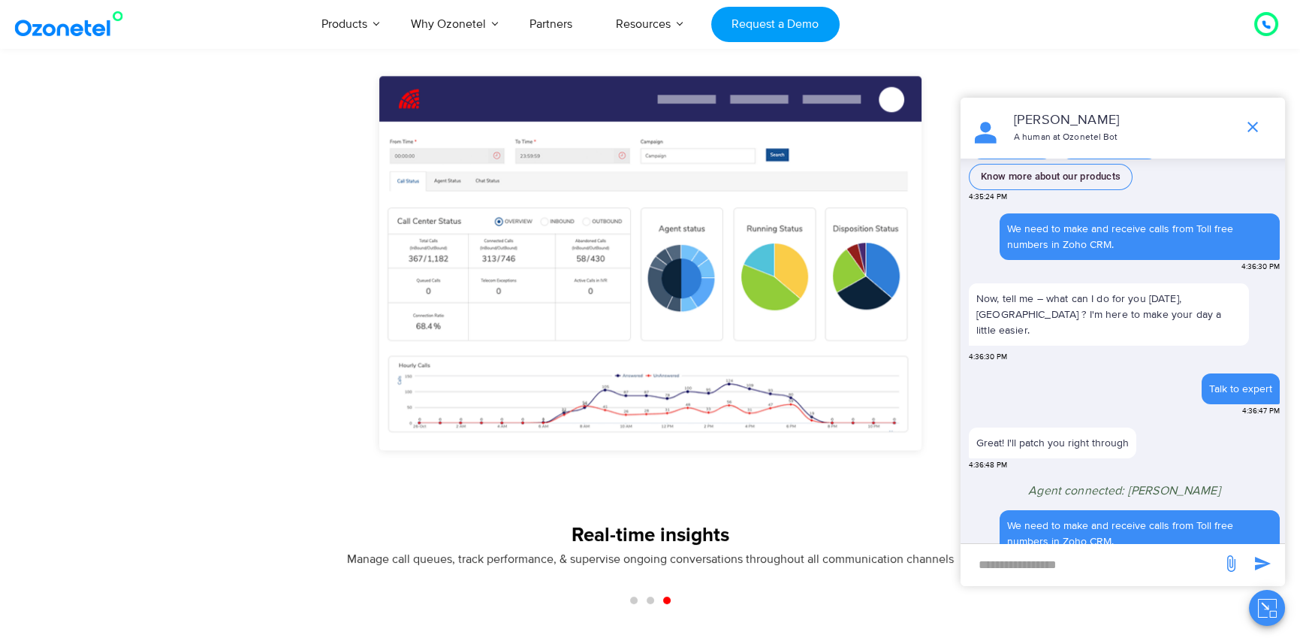
click at [634, 600] on span "Go to slide 1" at bounding box center [634, 600] width 8 height 8
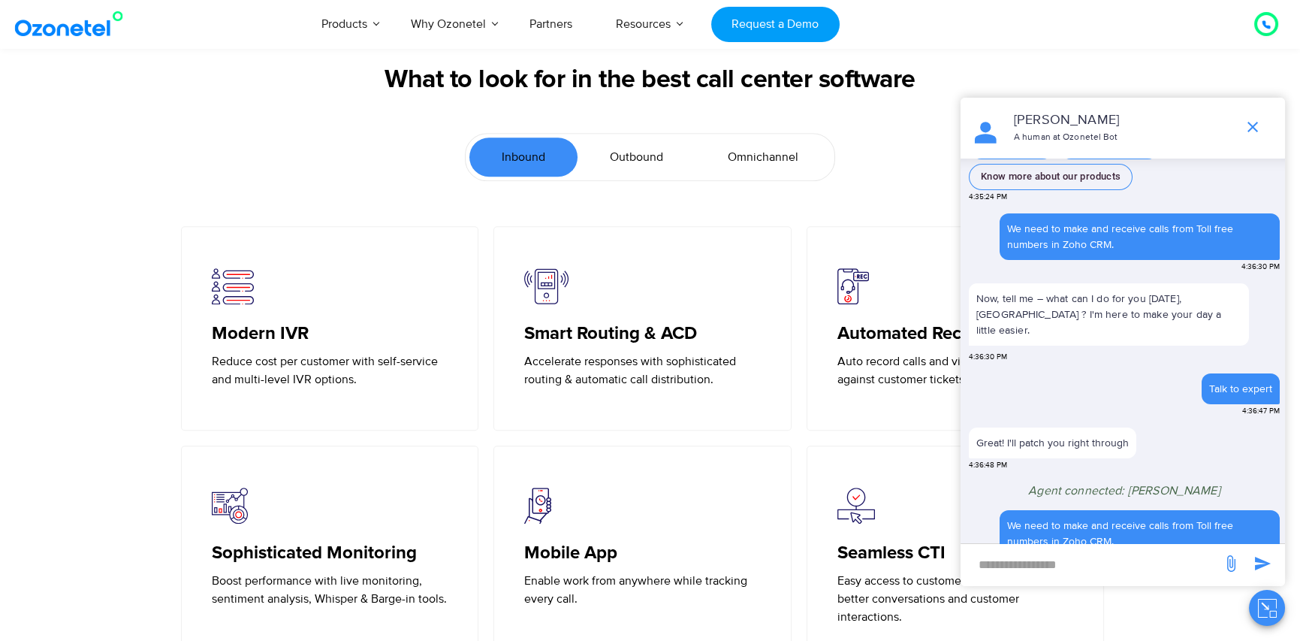
scroll to position [3230, 0]
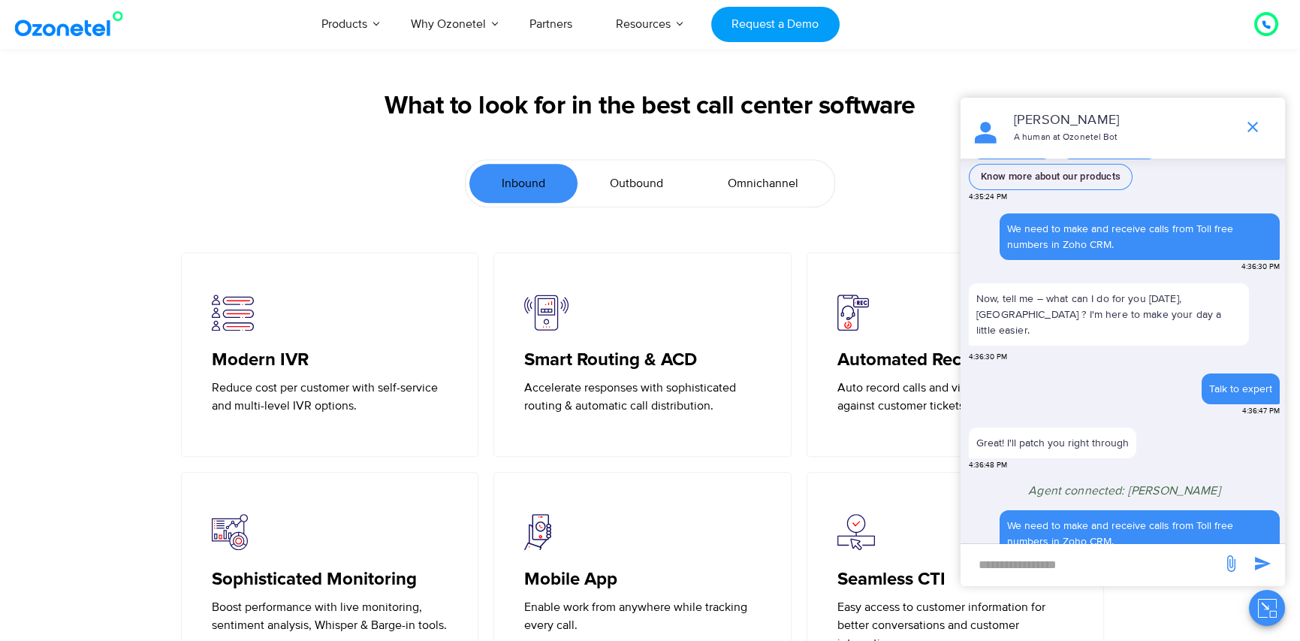
click at [752, 183] on span "Omnichannel" at bounding box center [763, 183] width 71 height 18
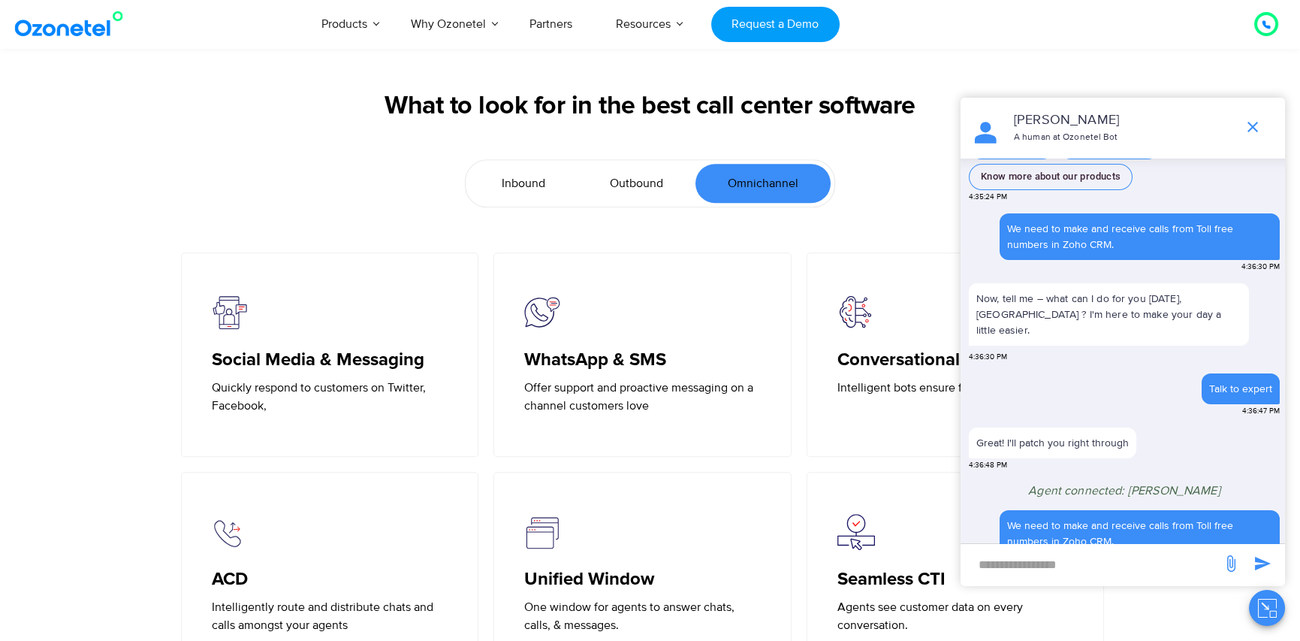
click at [530, 184] on span "Inbound" at bounding box center [524, 183] width 44 height 18
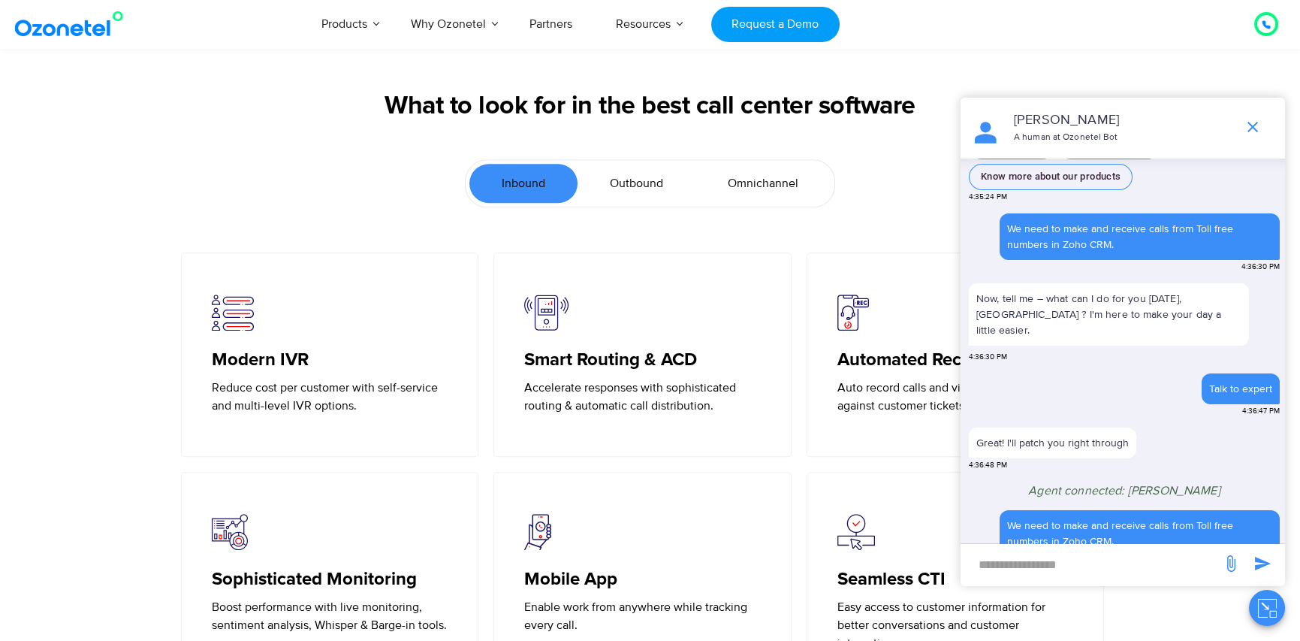
click at [596, 180] on link "Outbound" at bounding box center [637, 183] width 118 height 39
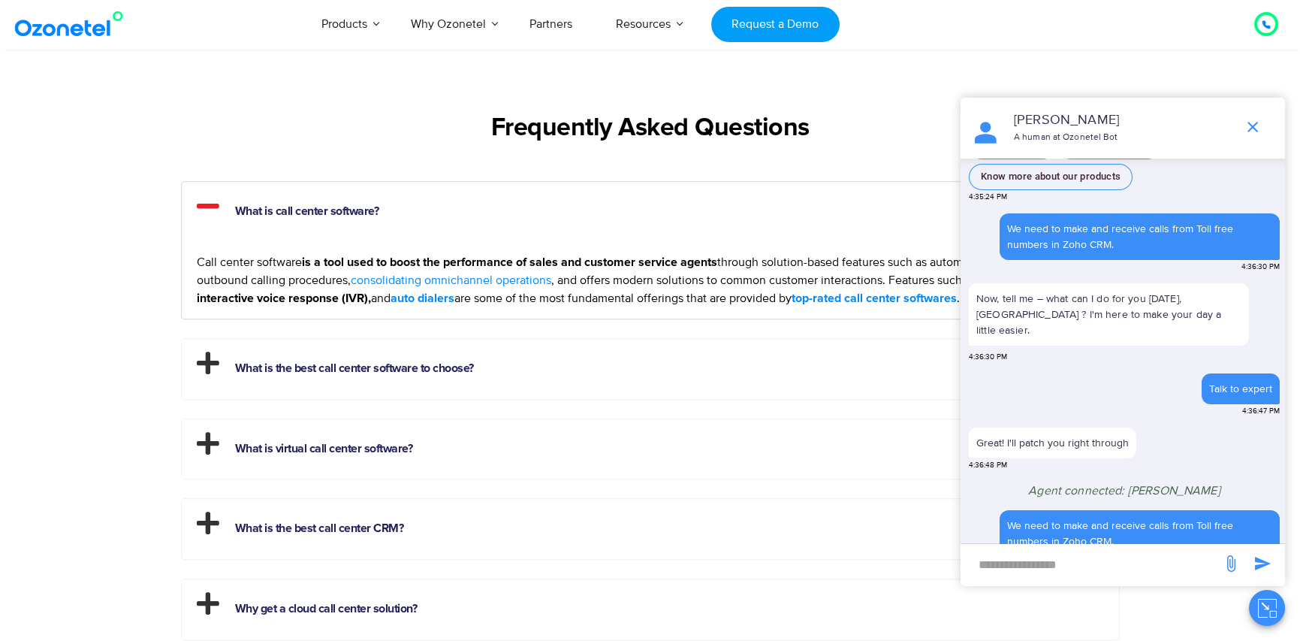
scroll to position [3981, 0]
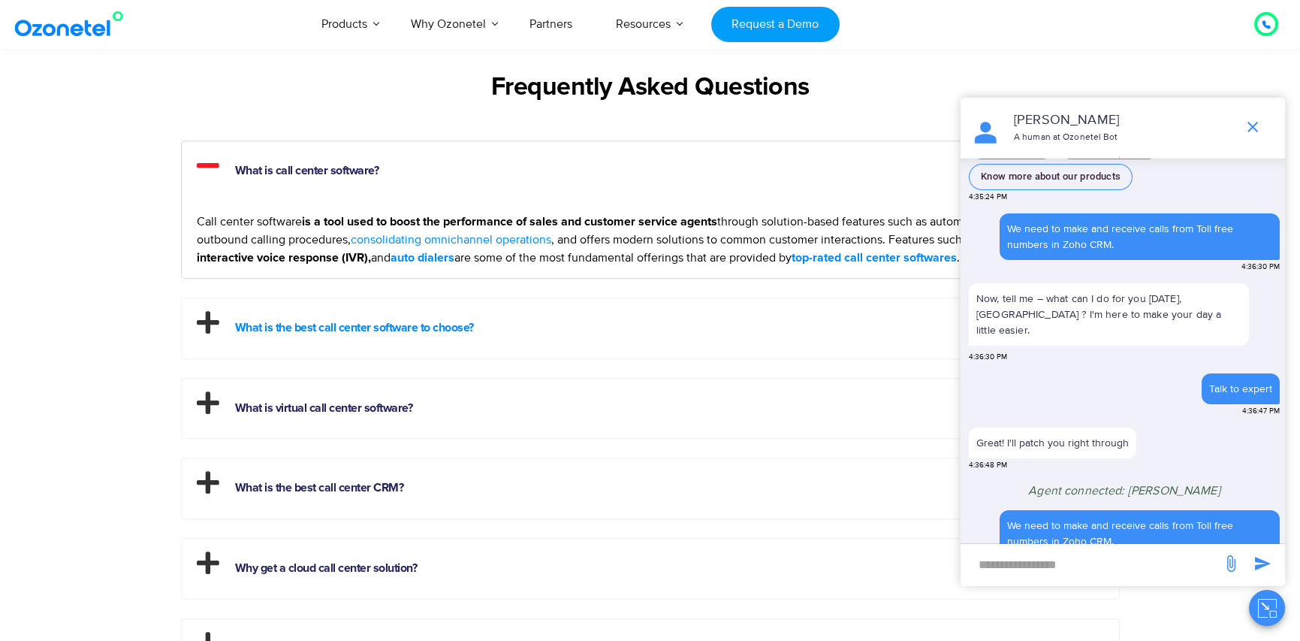
click at [474, 322] on link "What is the best call center software to choose?" at bounding box center [354, 327] width 239 height 12
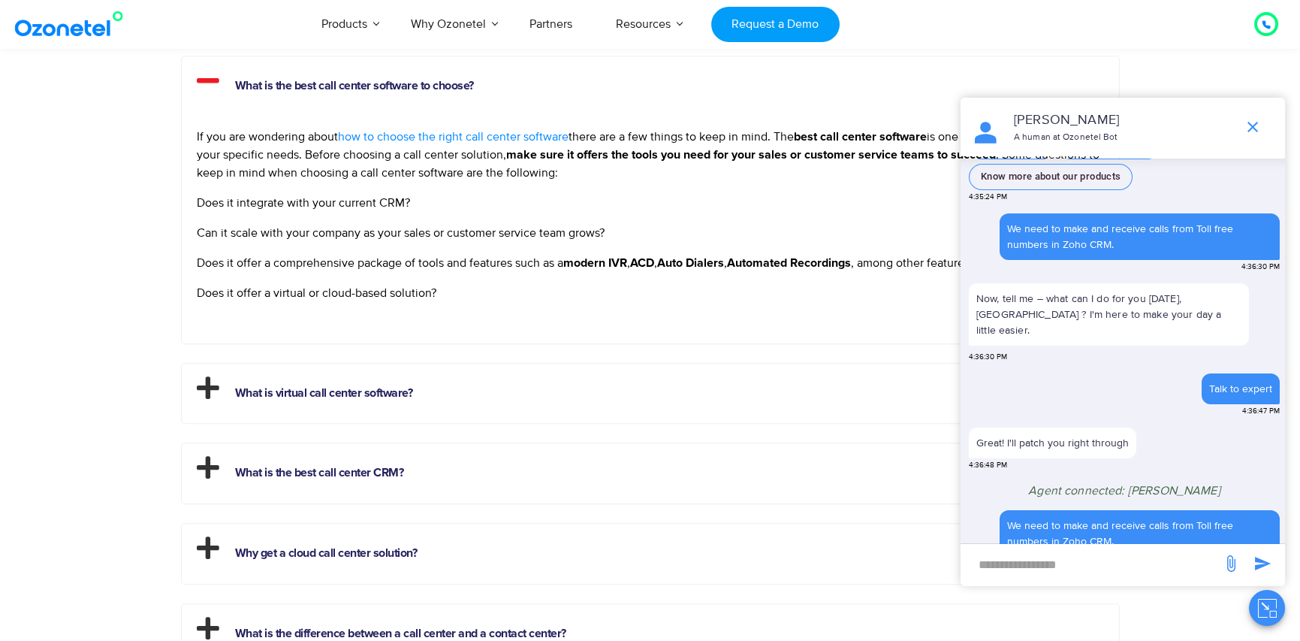
scroll to position [4206, 0]
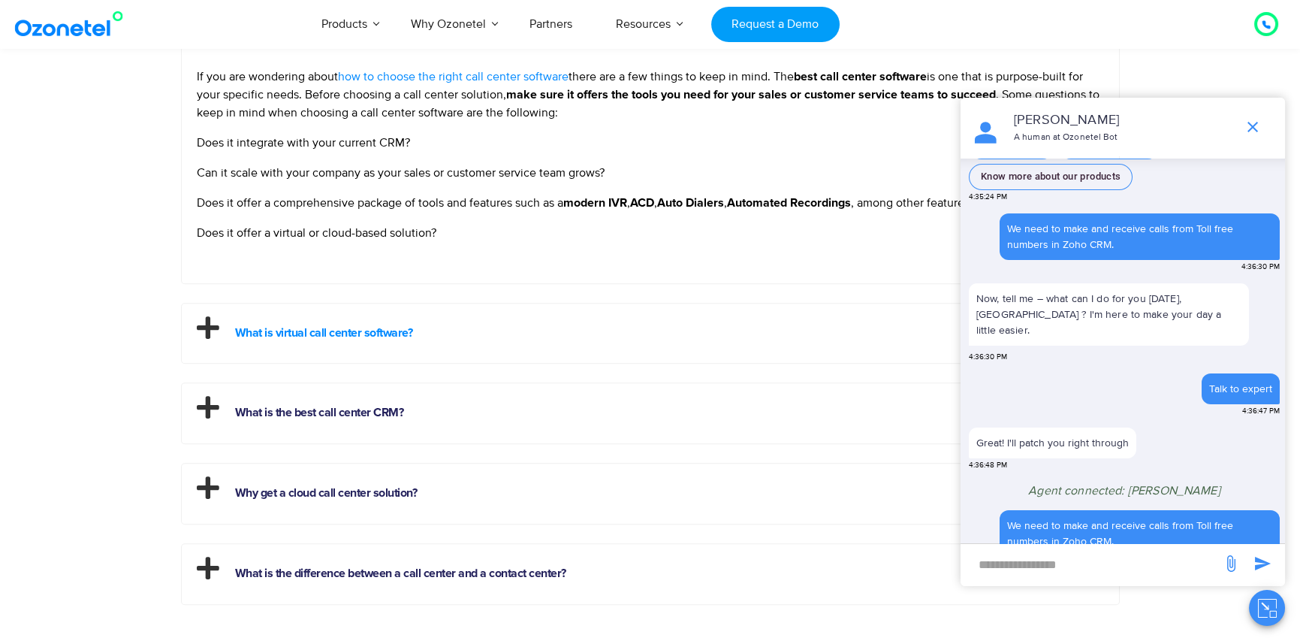
click at [382, 333] on link "What is virtual call center software?" at bounding box center [324, 333] width 178 height 12
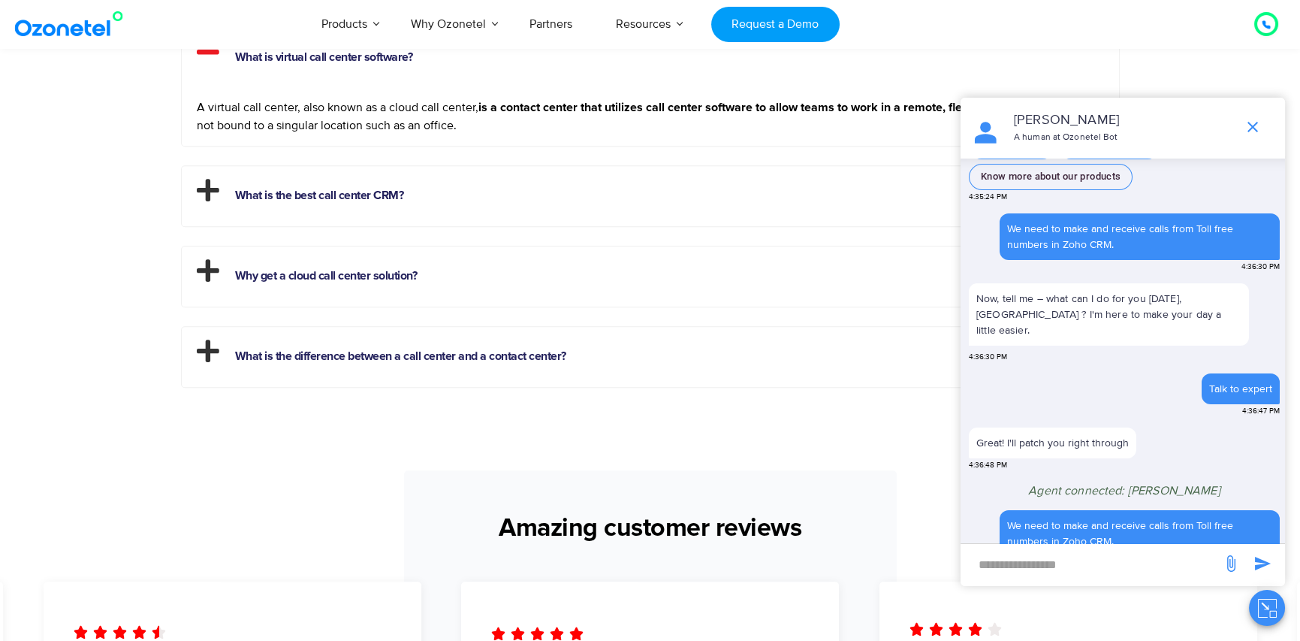
scroll to position [4282, 0]
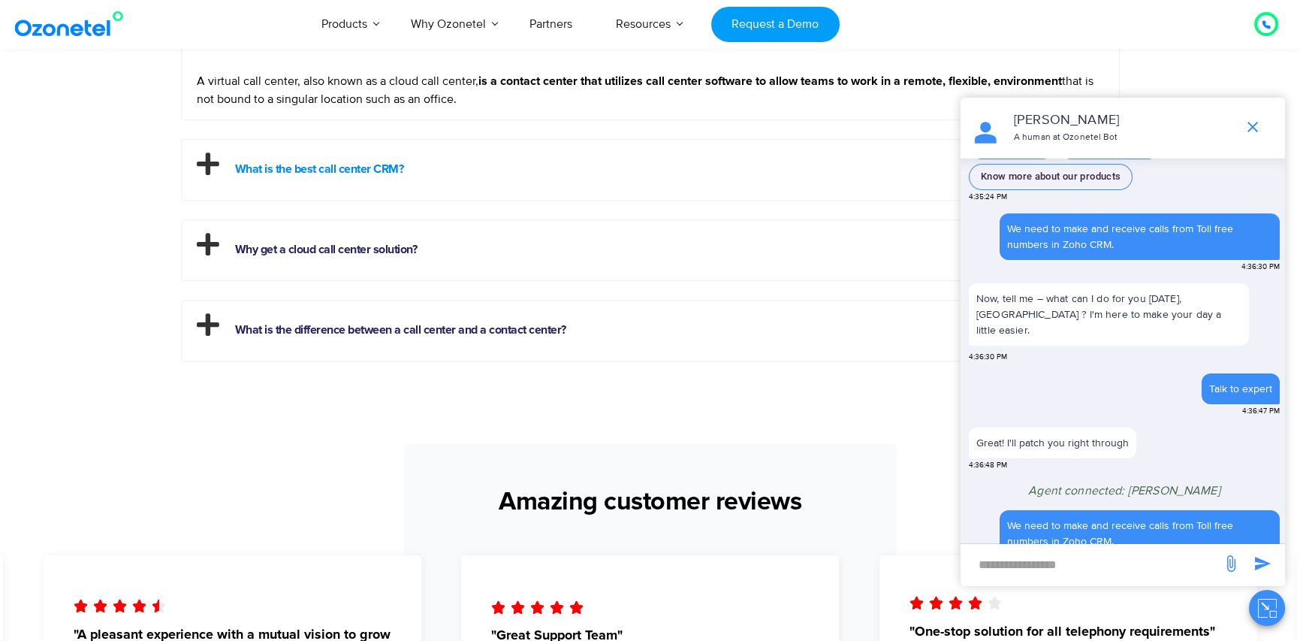
click at [364, 167] on link "What is the best call center CRM?" at bounding box center [319, 169] width 169 height 12
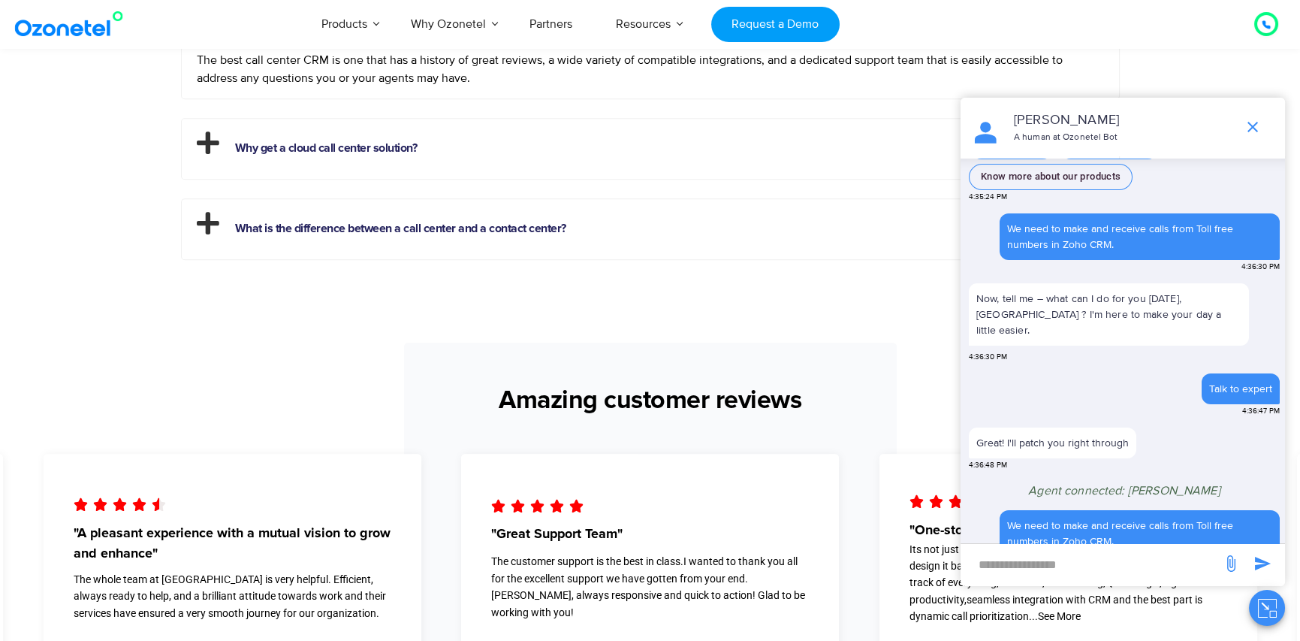
scroll to position [4357, 0]
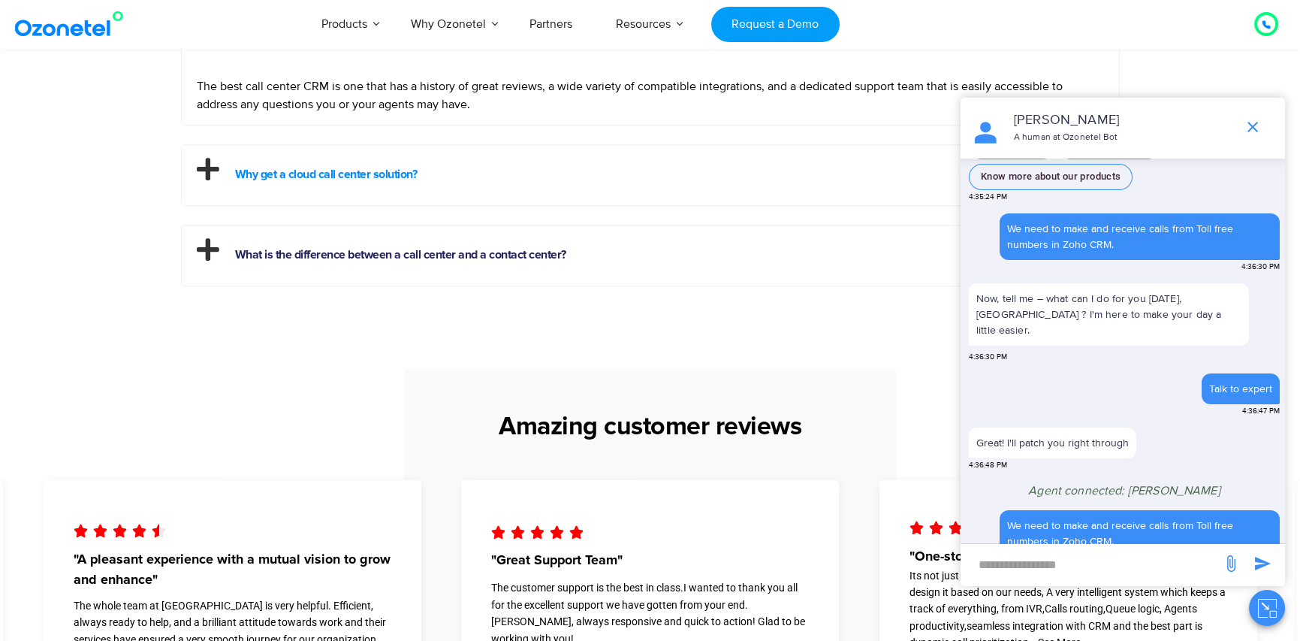
click at [343, 173] on link "Why get a cloud call center solution?" at bounding box center [326, 174] width 183 height 12
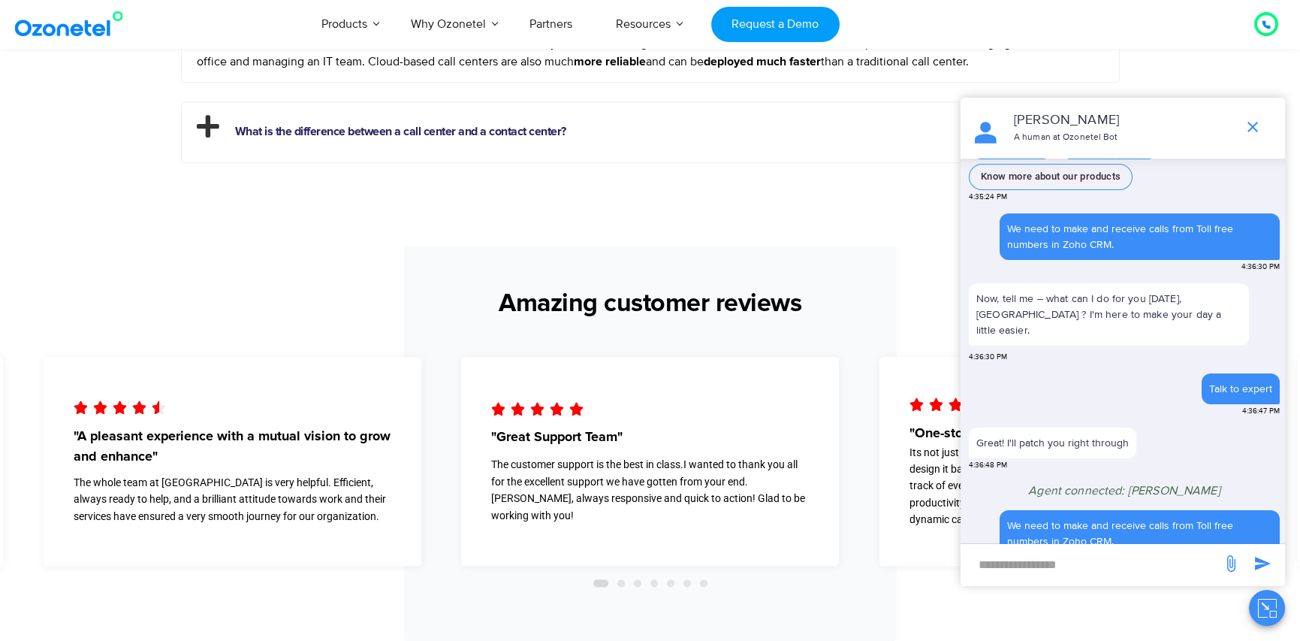
scroll to position [4507, 0]
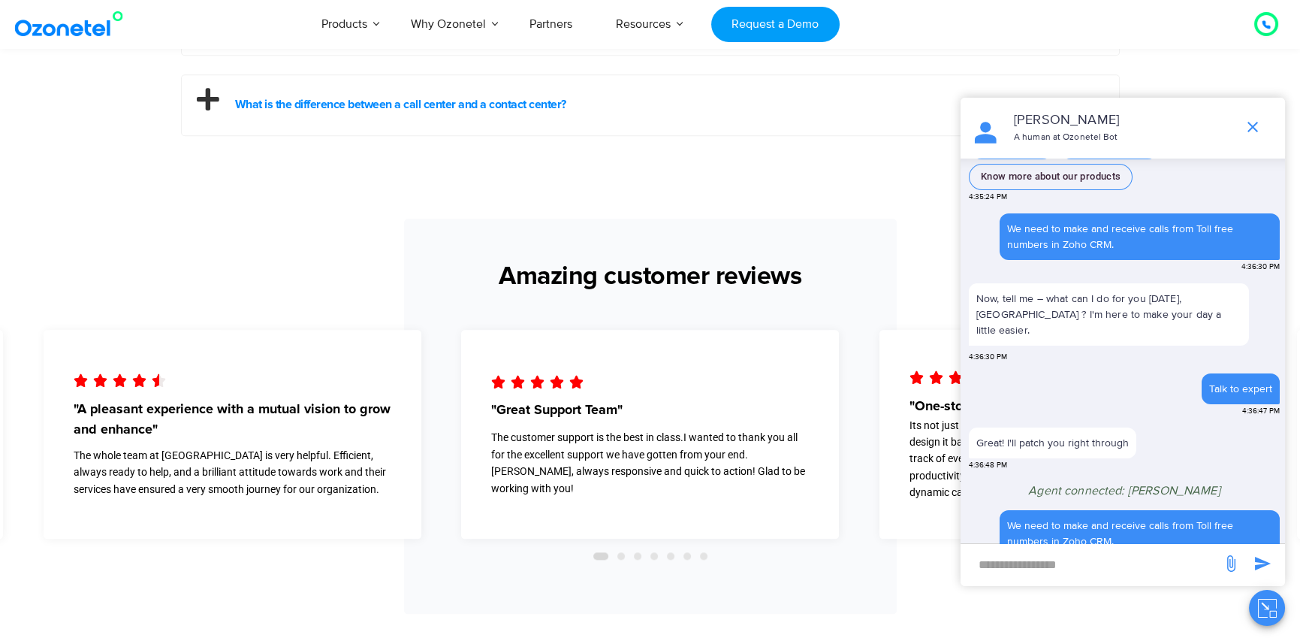
click at [365, 107] on link "What is the difference between a call center and a contact center?" at bounding box center [400, 104] width 331 height 12
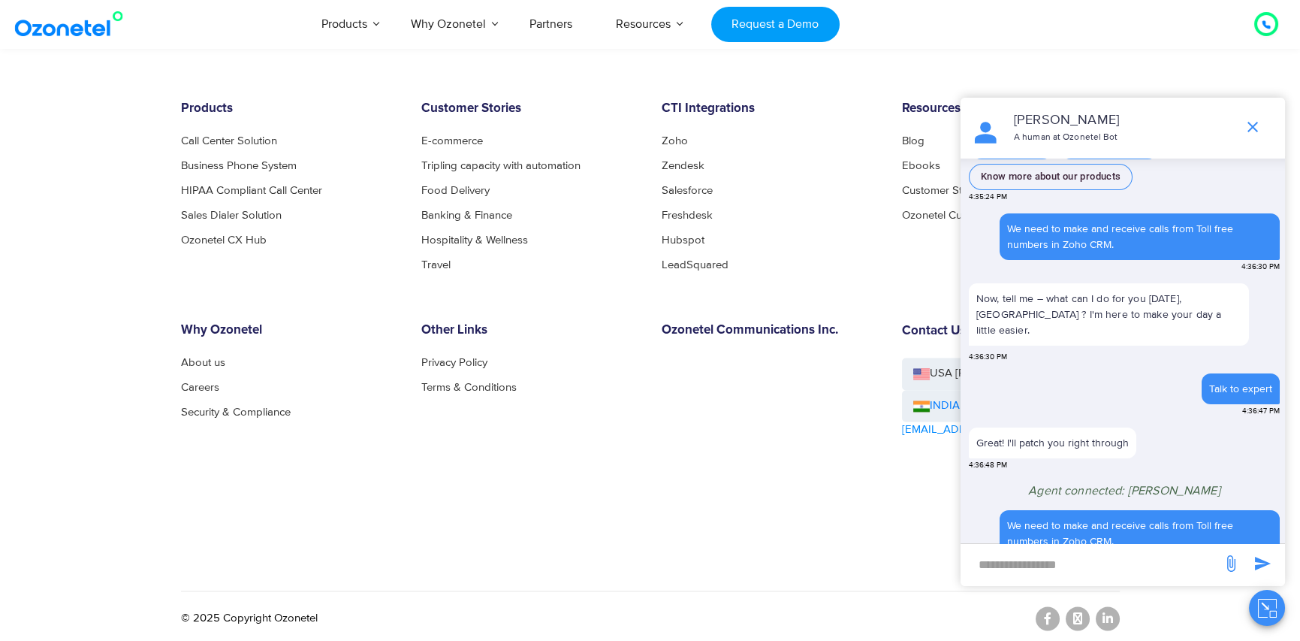
scroll to position [5939, 0]
